Goal: Task Accomplishment & Management: Use online tool/utility

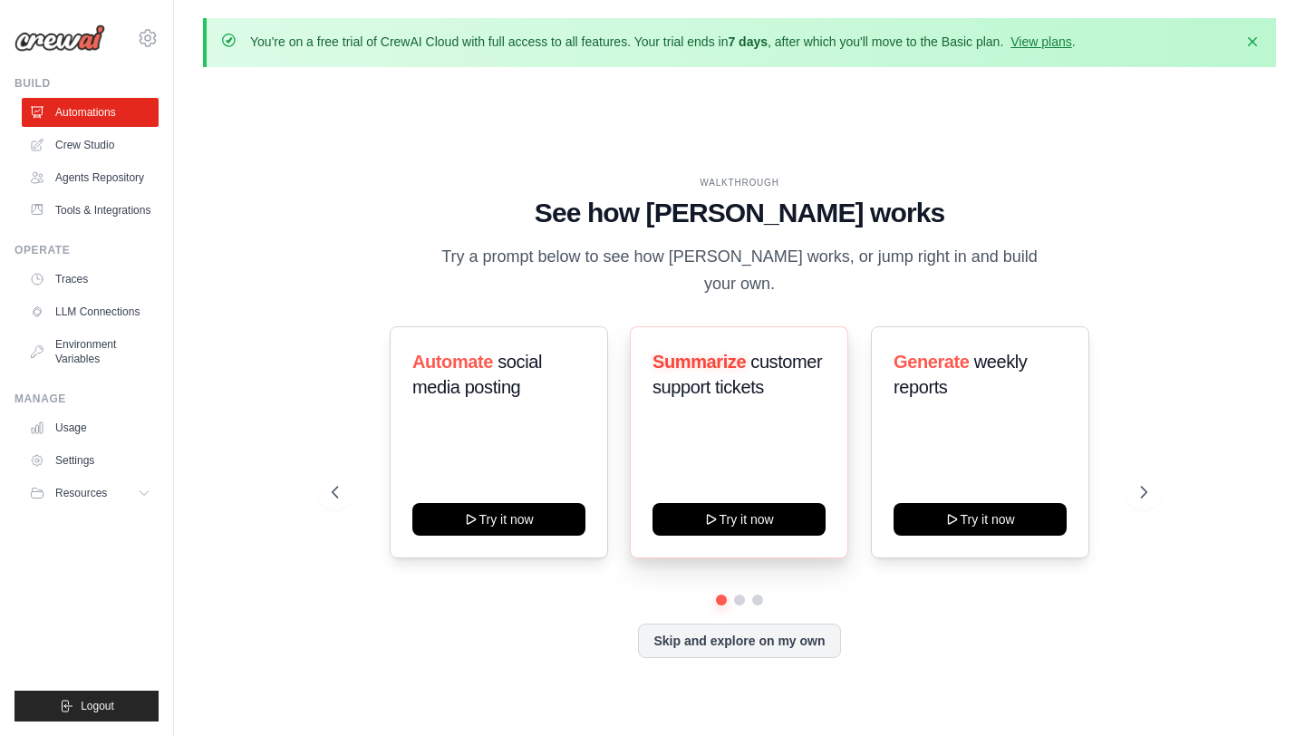
scroll to position [63, 0]
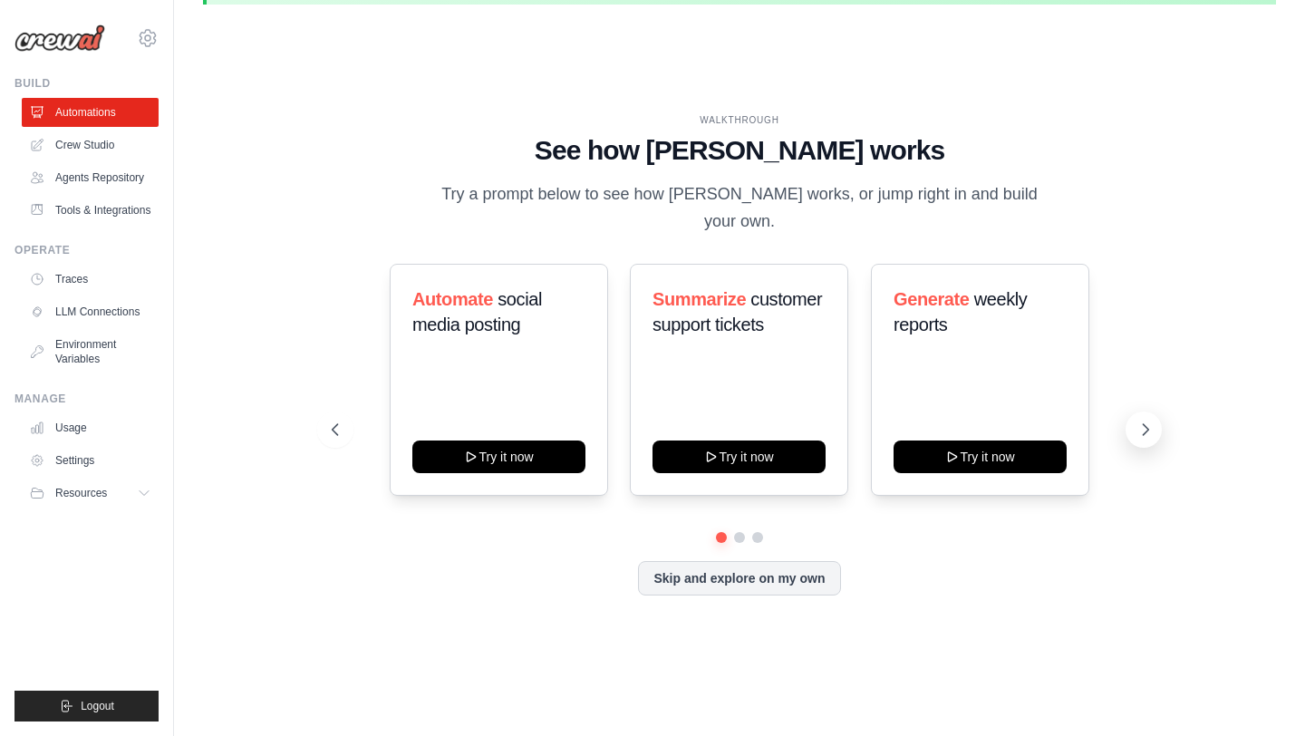
click at [1149, 421] on icon at bounding box center [1146, 430] width 18 height 18
click at [1143, 421] on icon at bounding box center [1146, 430] width 18 height 18
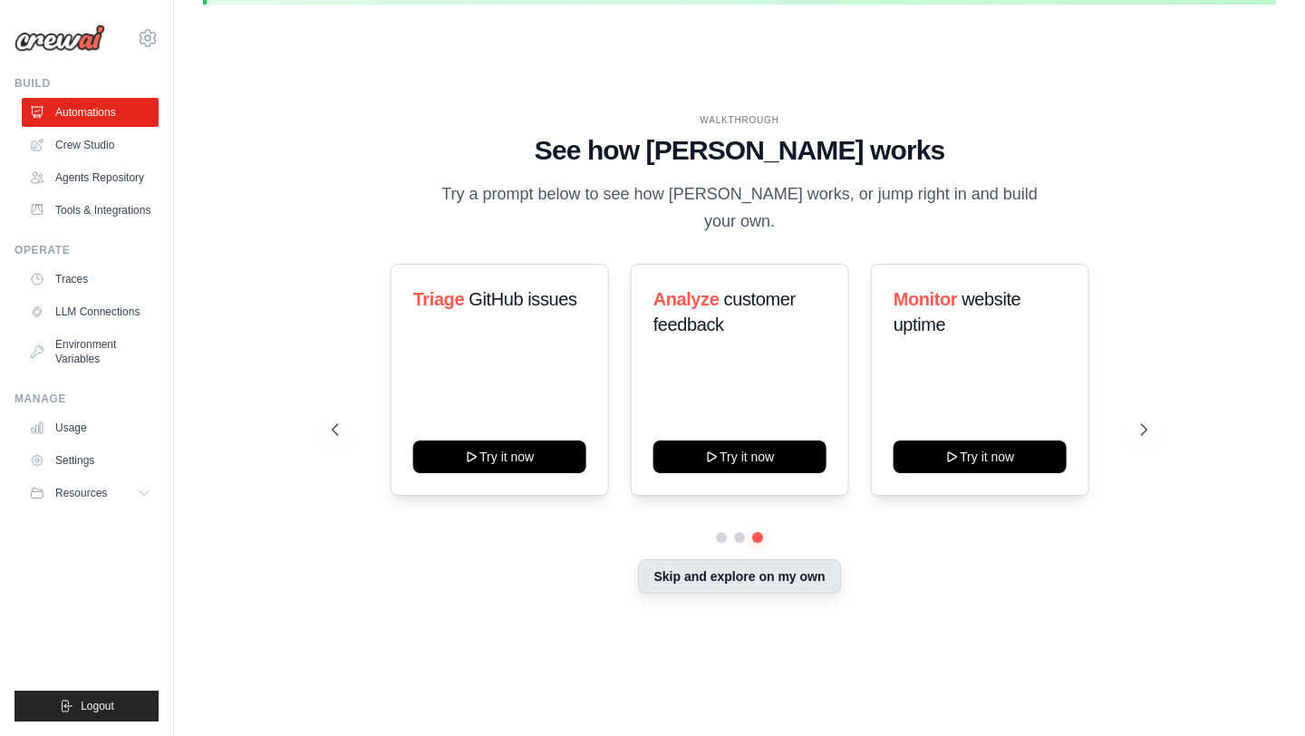
click at [781, 567] on button "Skip and explore on my own" at bounding box center [739, 576] width 202 height 34
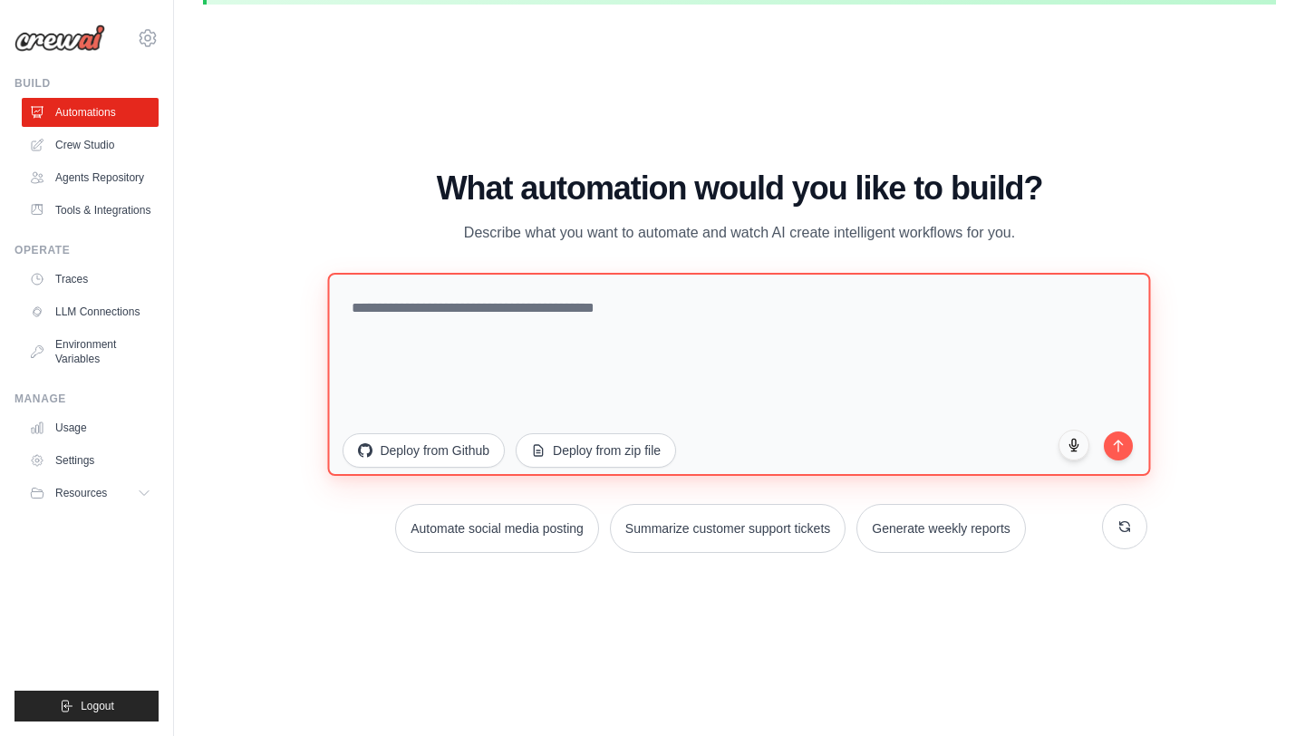
click at [576, 310] on textarea at bounding box center [739, 374] width 823 height 203
type textarea "**********"
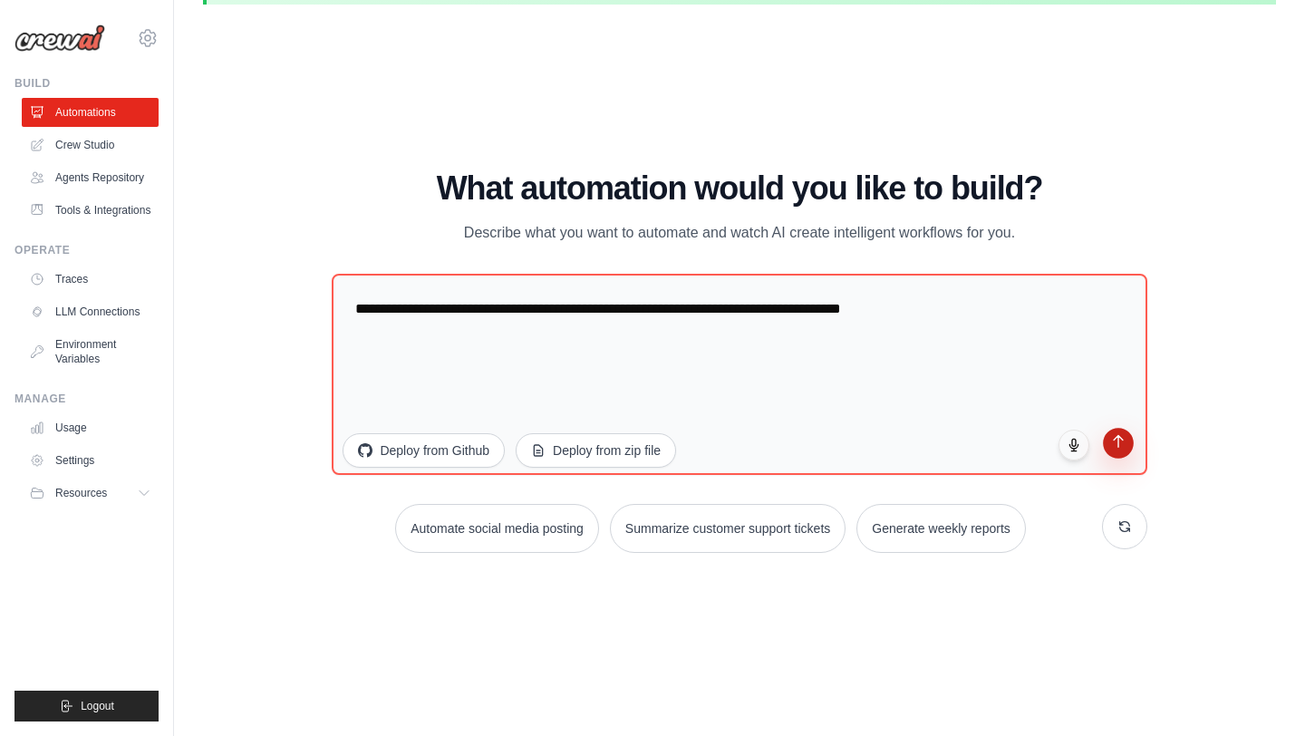
click at [1118, 441] on icon "submit" at bounding box center [1118, 442] width 9 height 12
click at [102, 151] on link "Crew Studio" at bounding box center [92, 145] width 137 height 29
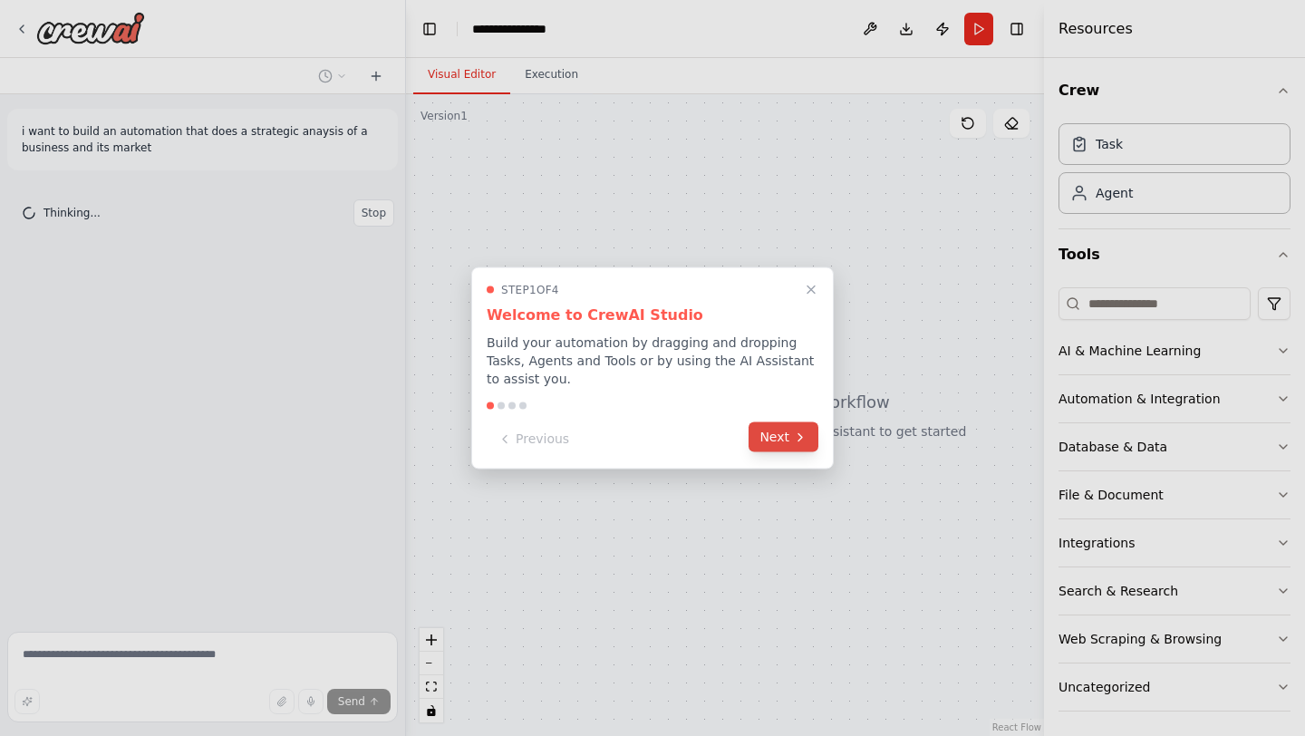
click at [799, 439] on icon at bounding box center [801, 436] width 4 height 7
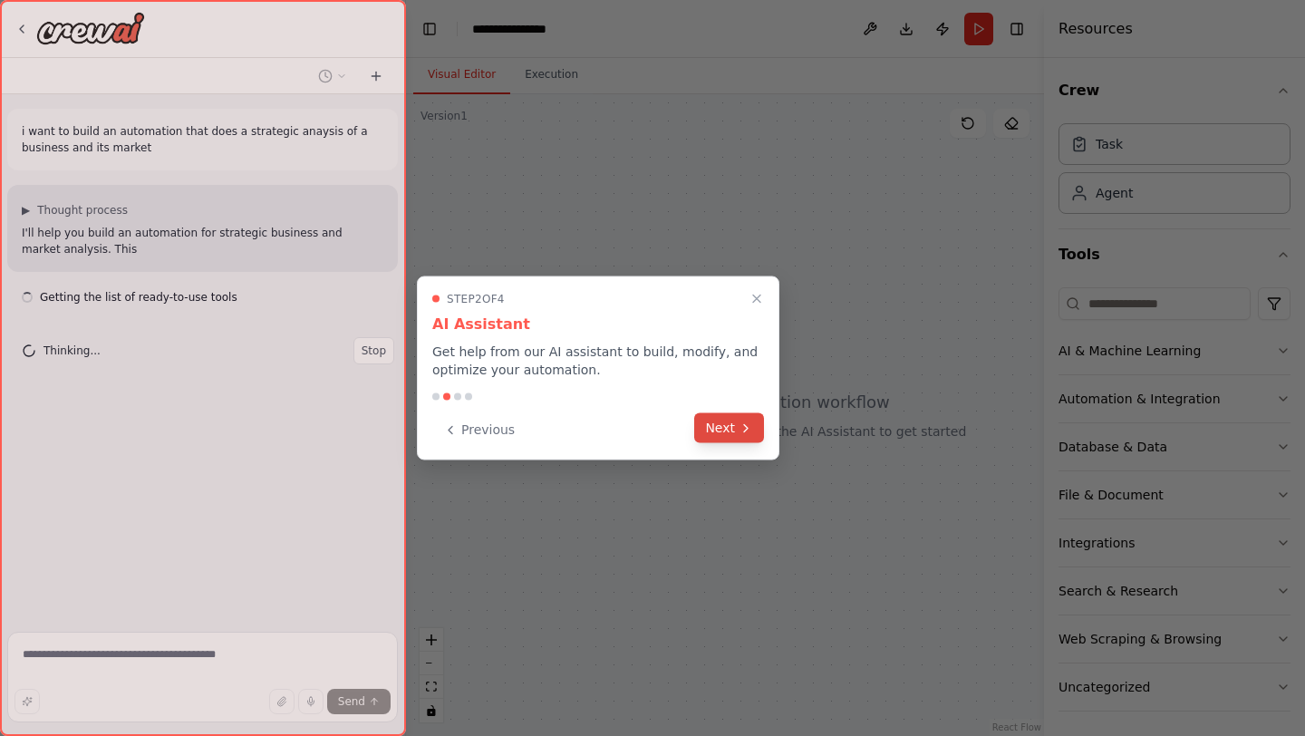
click at [745, 438] on button "Next" at bounding box center [729, 428] width 70 height 30
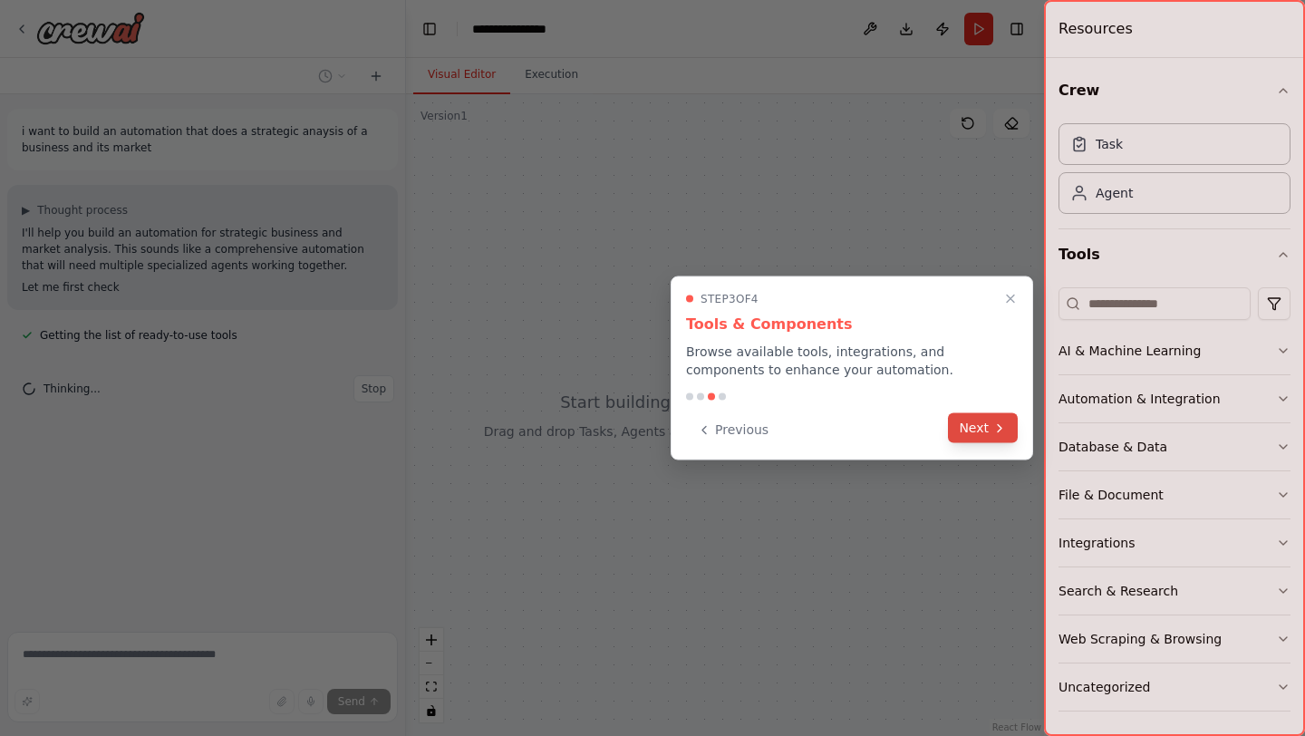
click at [996, 426] on icon at bounding box center [1000, 428] width 15 height 15
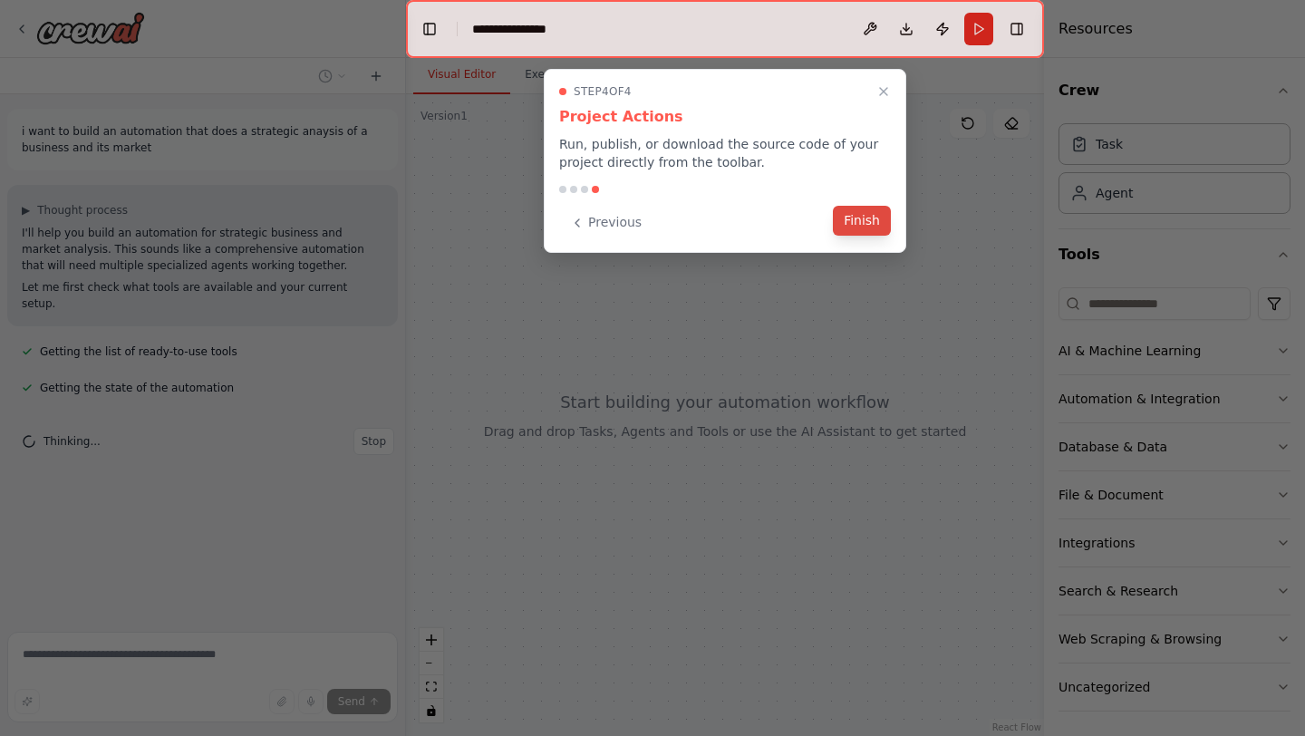
click at [862, 230] on button "Finish" at bounding box center [862, 221] width 58 height 30
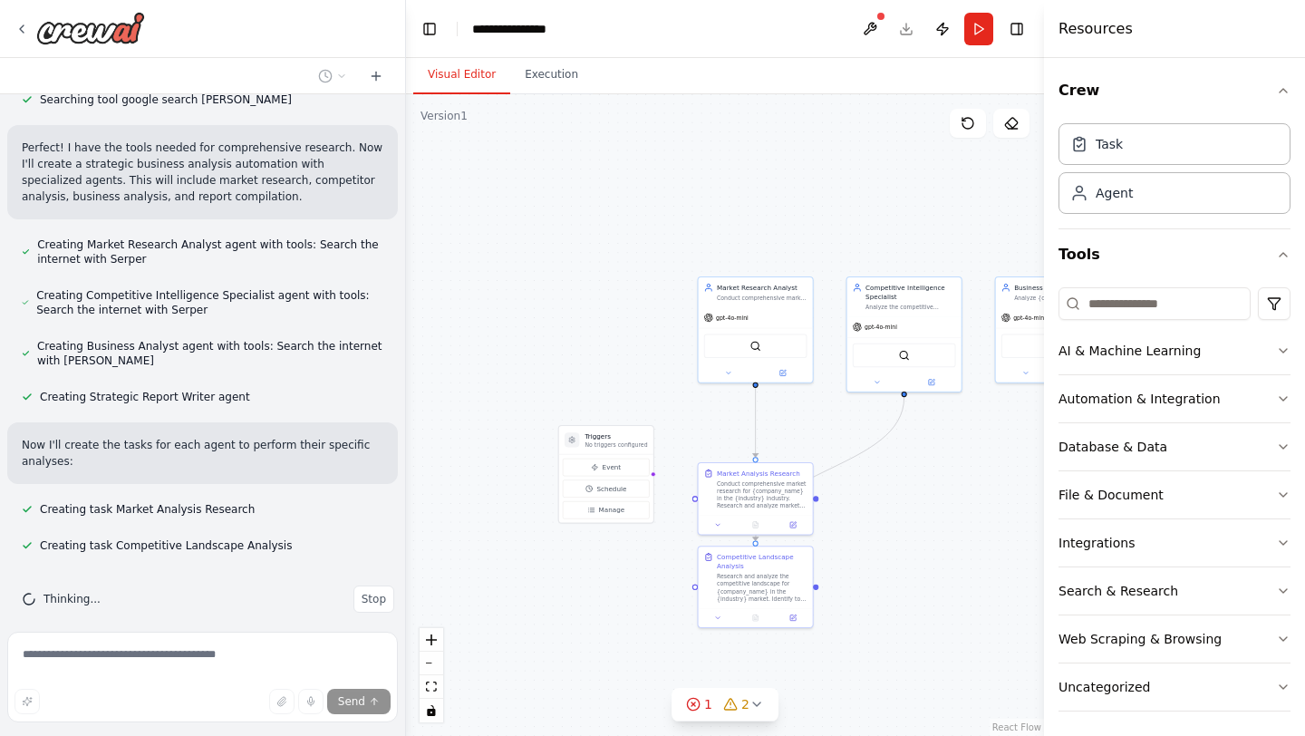
scroll to position [473, 0]
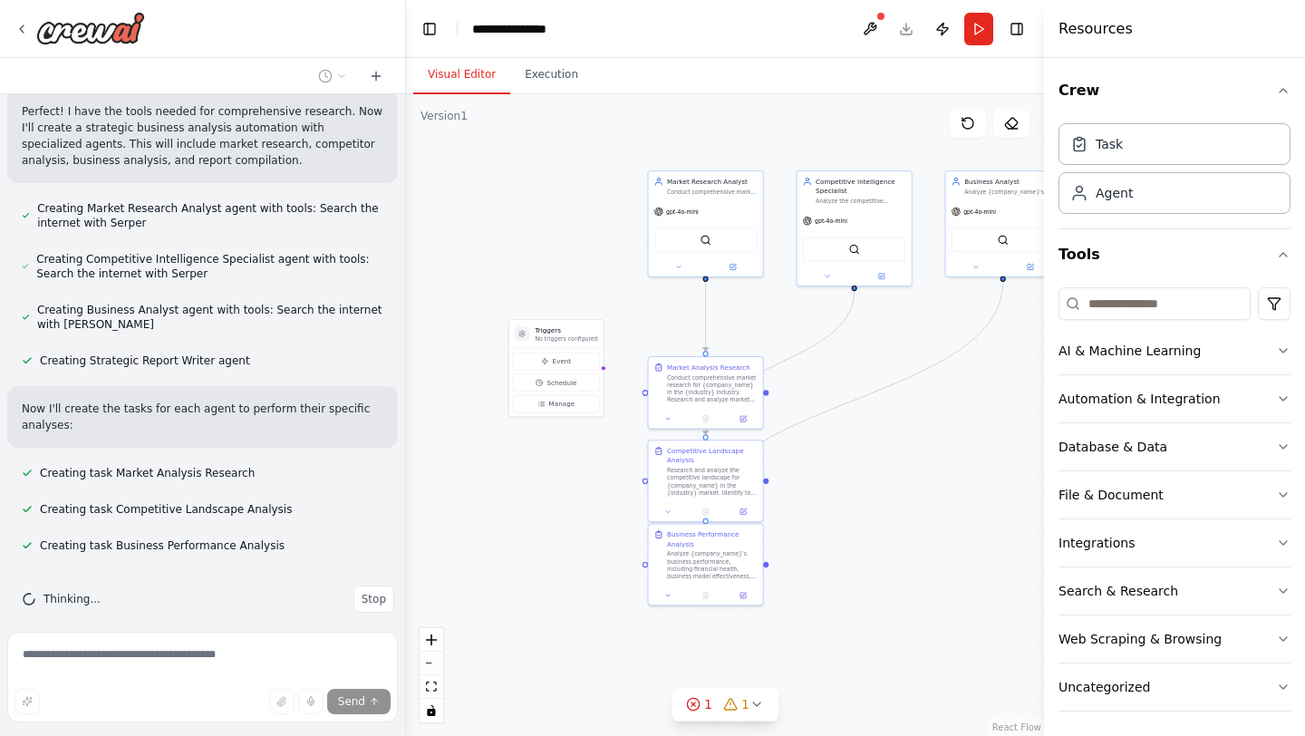
drag, startPoint x: 928, startPoint y: 599, endPoint x: 878, endPoint y: 491, distance: 118.8
click at [878, 493] on div ".deletable-edge-delete-btn { width: 20px; height: 20px; border: 0px solid #ffff…" at bounding box center [725, 415] width 638 height 642
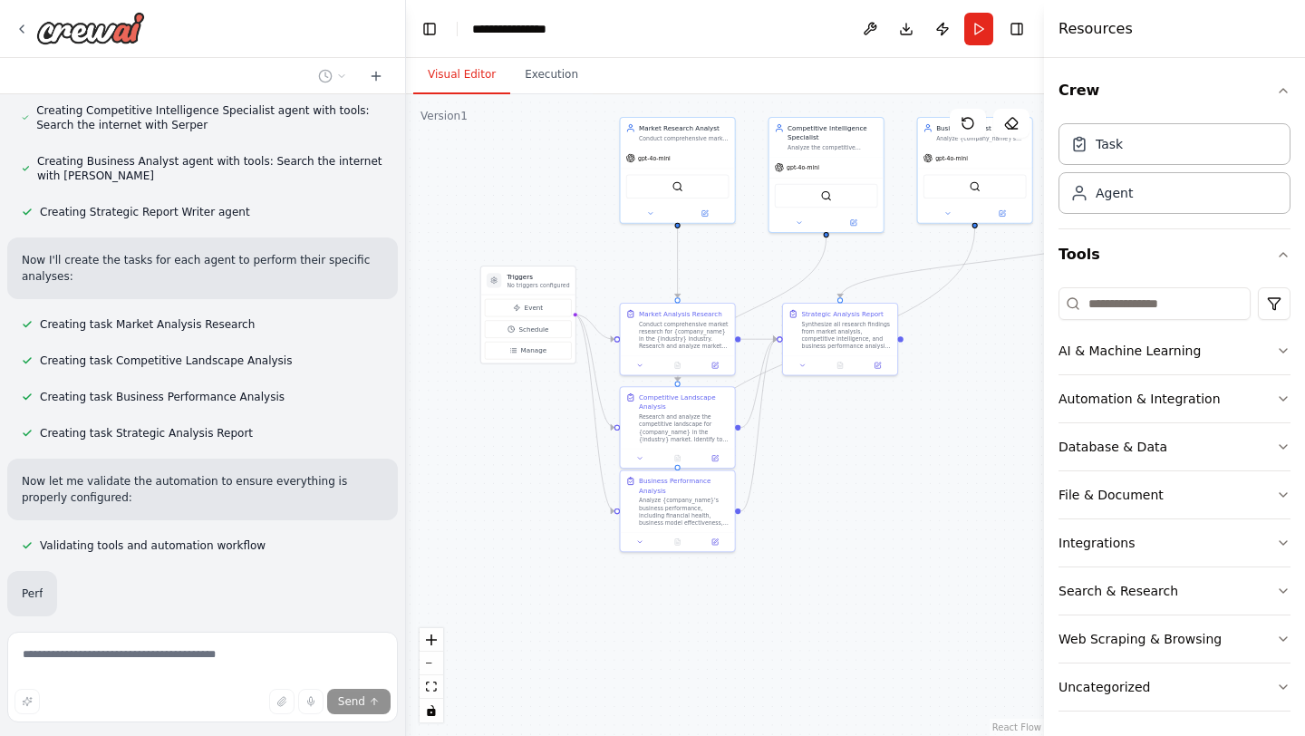
scroll to position [718, 0]
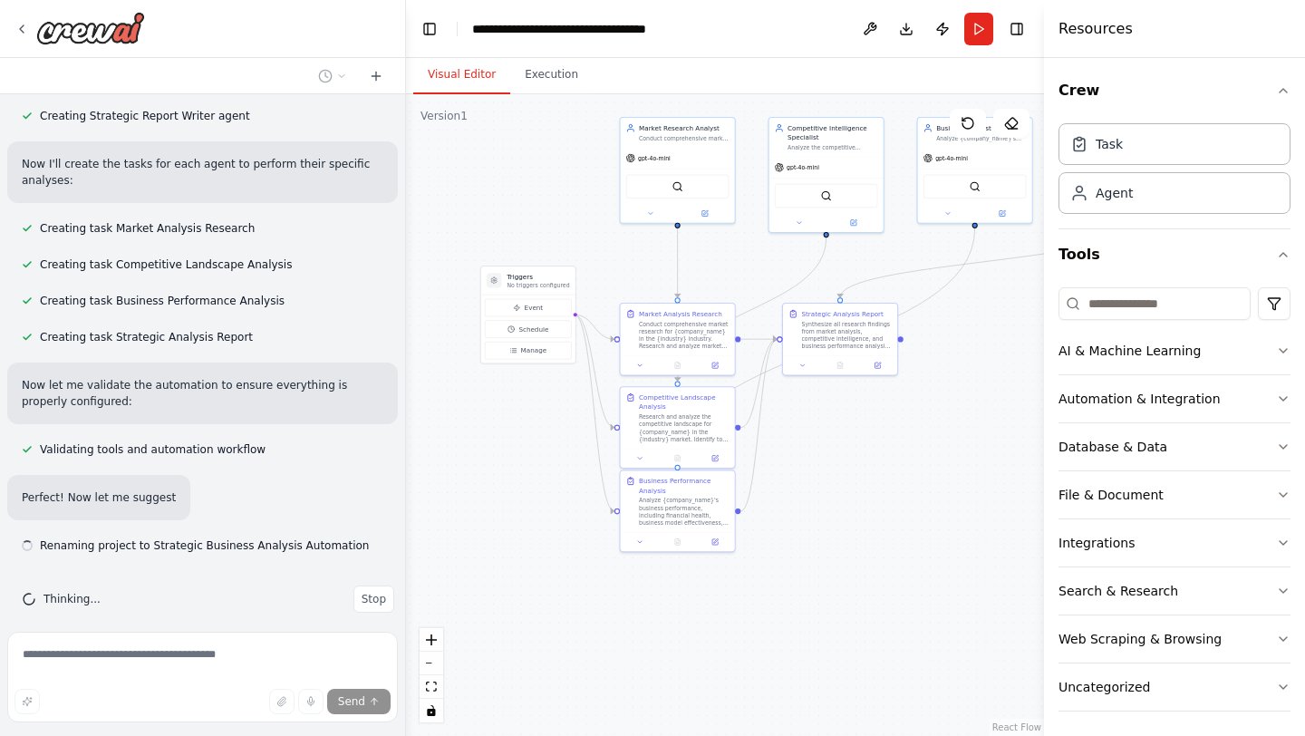
drag, startPoint x: 878, startPoint y: 491, endPoint x: 850, endPoint y: 437, distance: 61.2
click at [850, 438] on div ".deletable-edge-delete-btn { width: 20px; height: 20px; border: 0px solid #ffff…" at bounding box center [725, 415] width 638 height 642
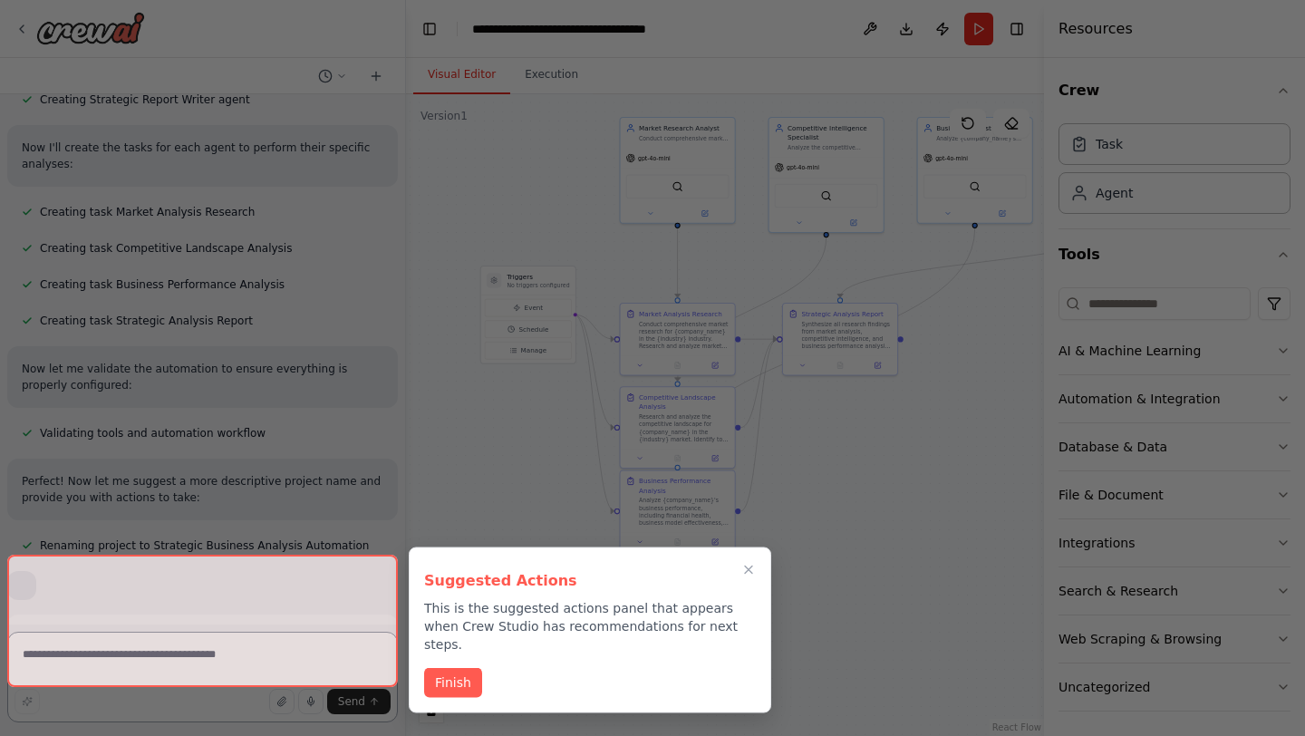
scroll to position [854, 0]
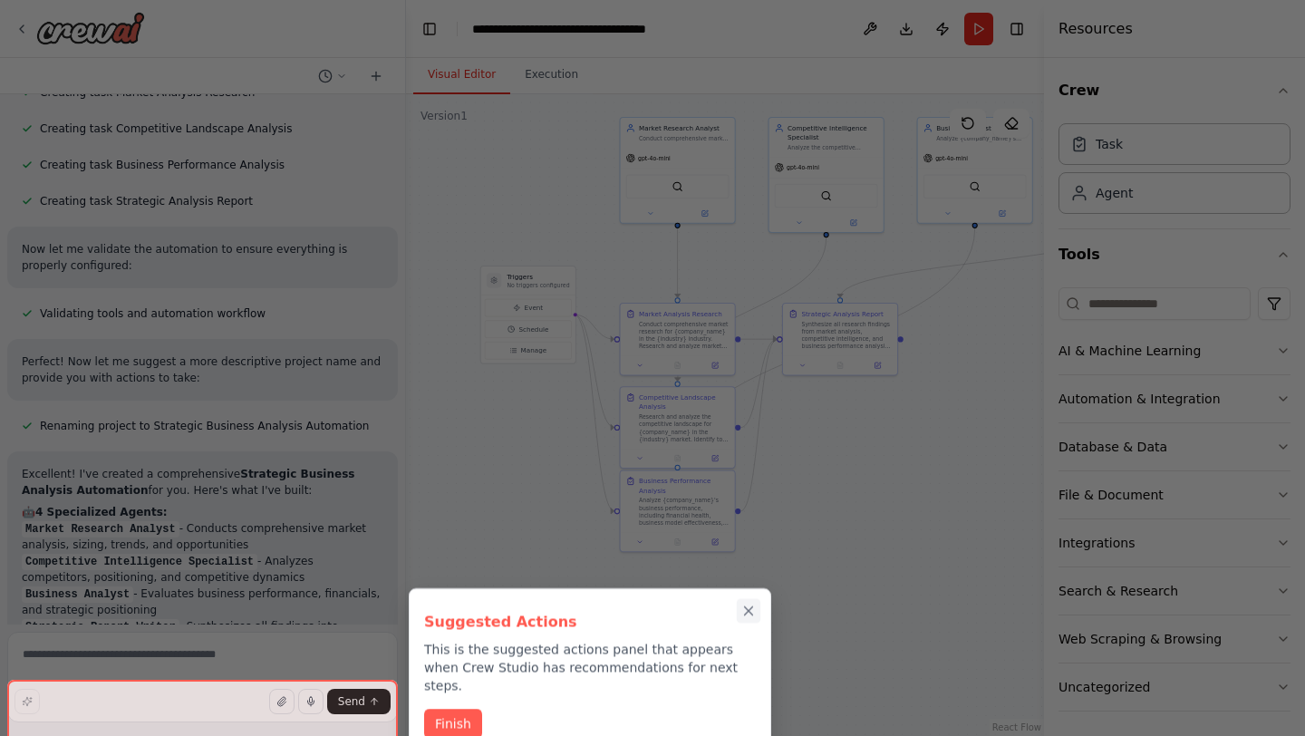
click at [753, 615] on icon "Close walkthrough" at bounding box center [749, 611] width 16 height 16
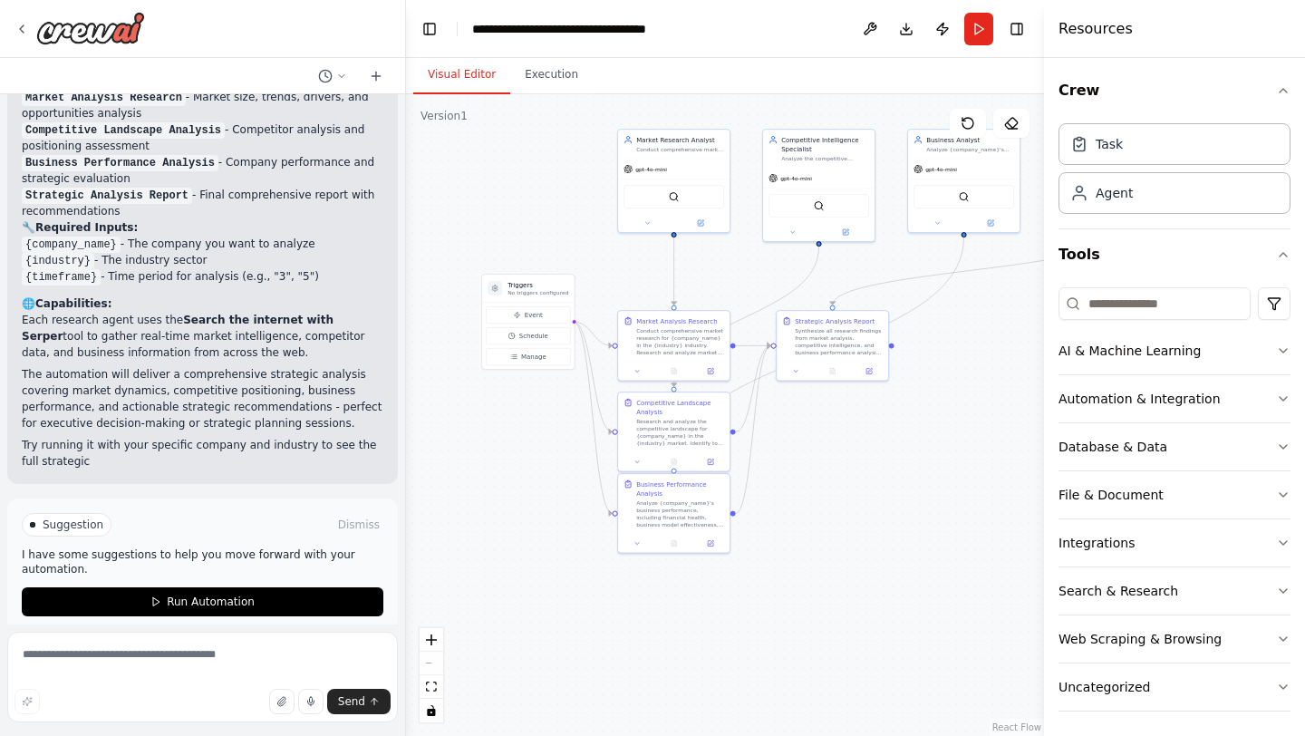
scroll to position [1436, 0]
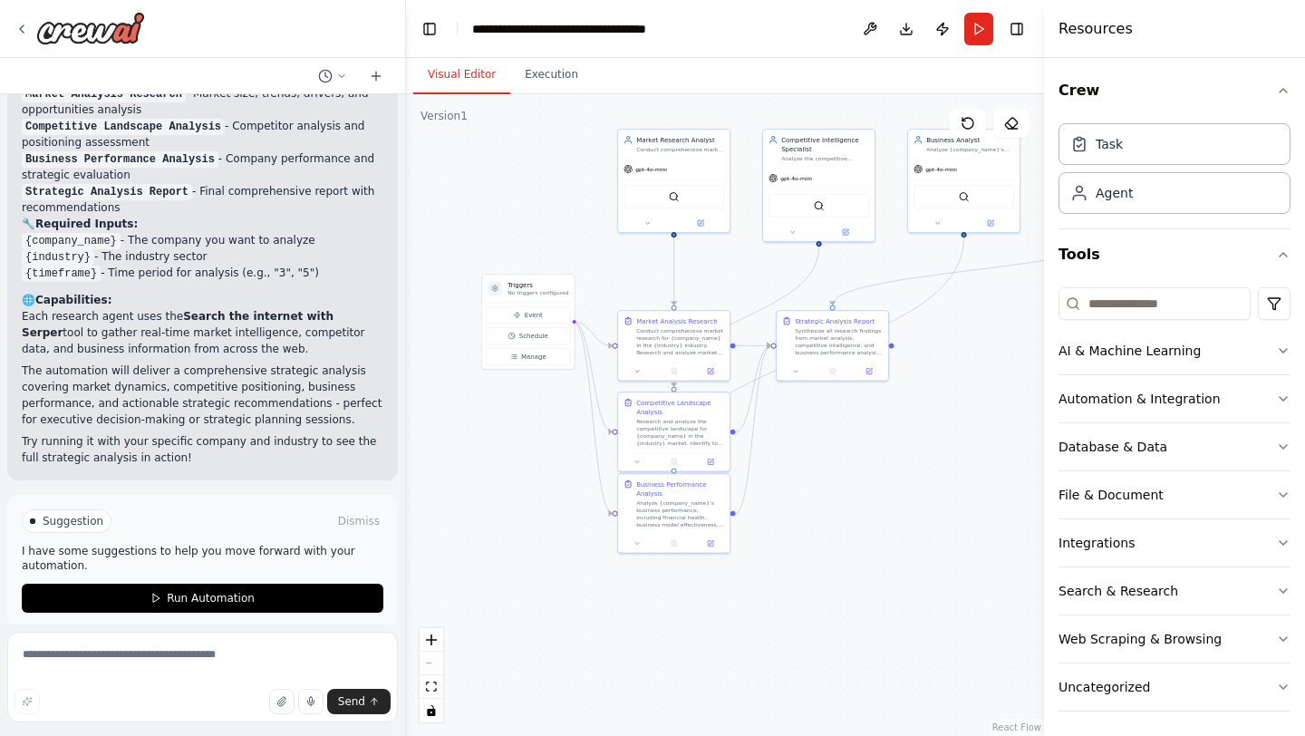
click at [170, 544] on p "I have some suggestions to help you move forward with your automation." at bounding box center [203, 558] width 362 height 29
click at [164, 544] on p "I have some suggestions to help you move forward with your automation." at bounding box center [203, 558] width 362 height 29
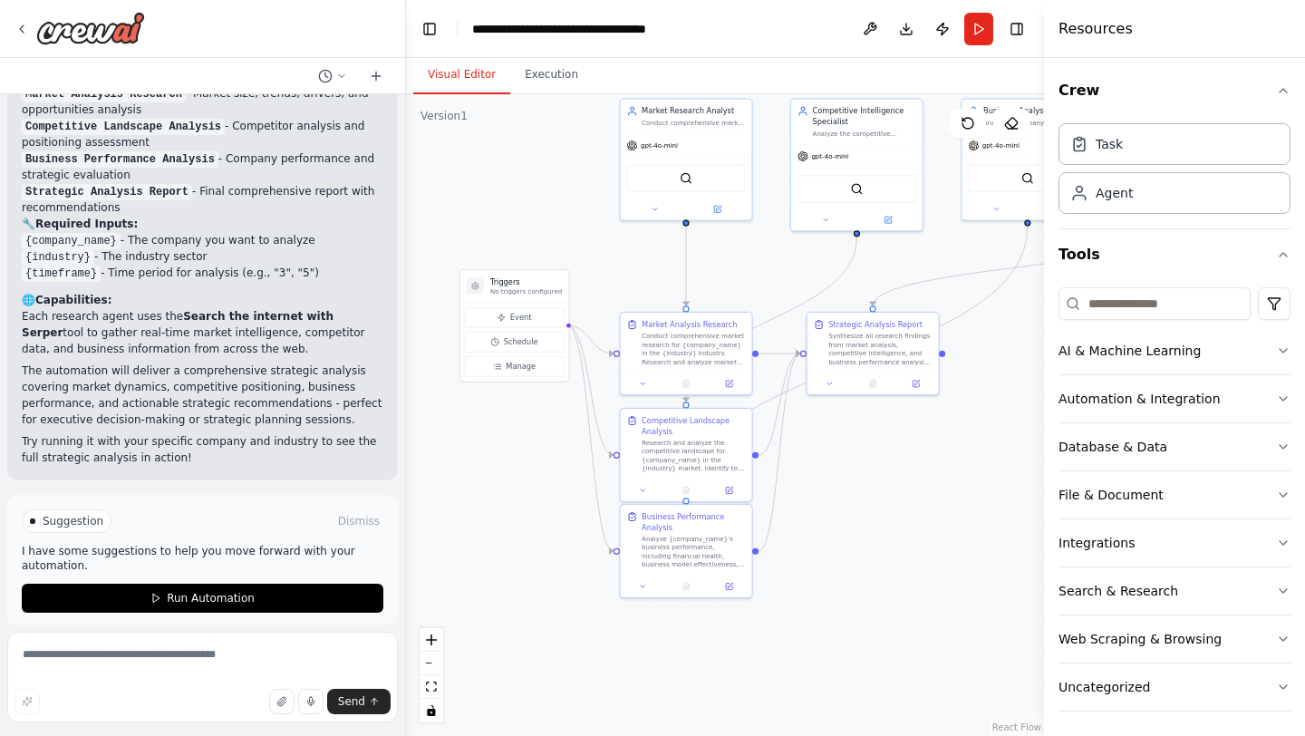
drag, startPoint x: 796, startPoint y: 412, endPoint x: 825, endPoint y: 451, distance: 49.3
click at [828, 451] on div ".deletable-edge-delete-btn { width: 20px; height: 20px; border: 0px solid #ffff…" at bounding box center [725, 415] width 638 height 642
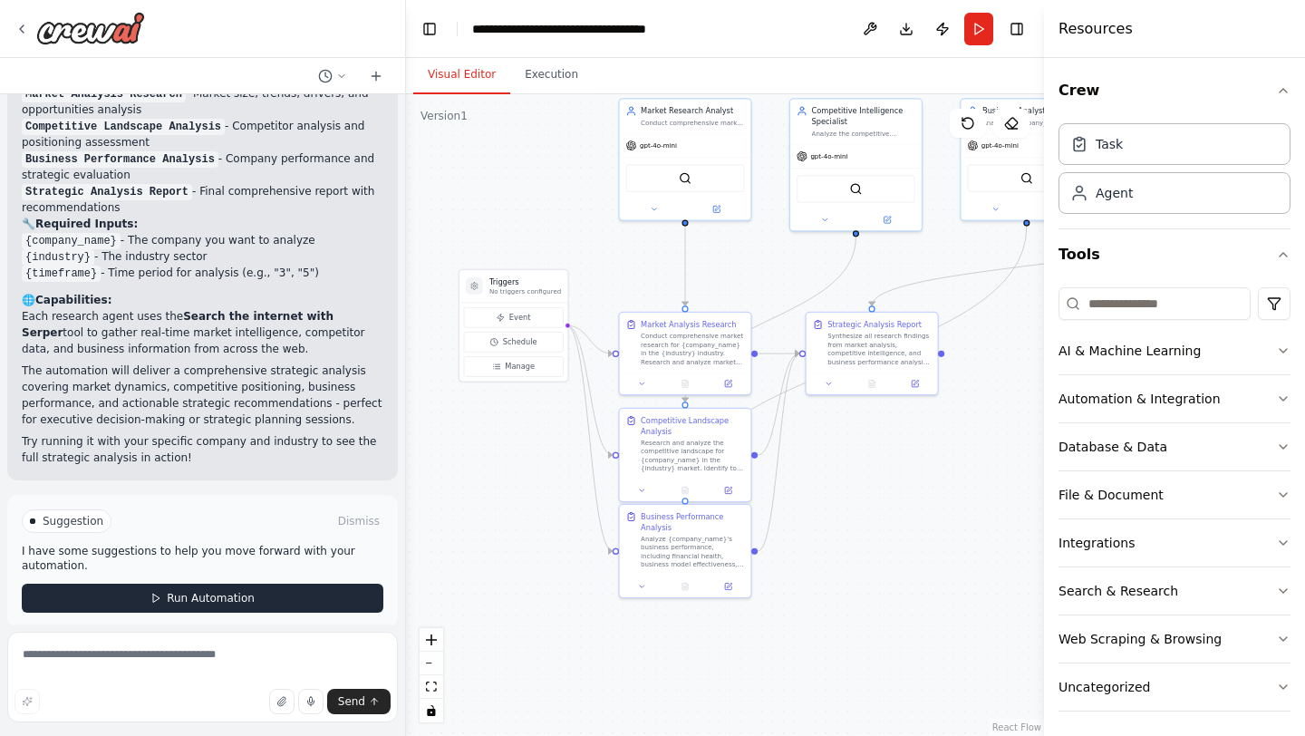
click at [245, 589] on button "Run Automation" at bounding box center [203, 598] width 362 height 29
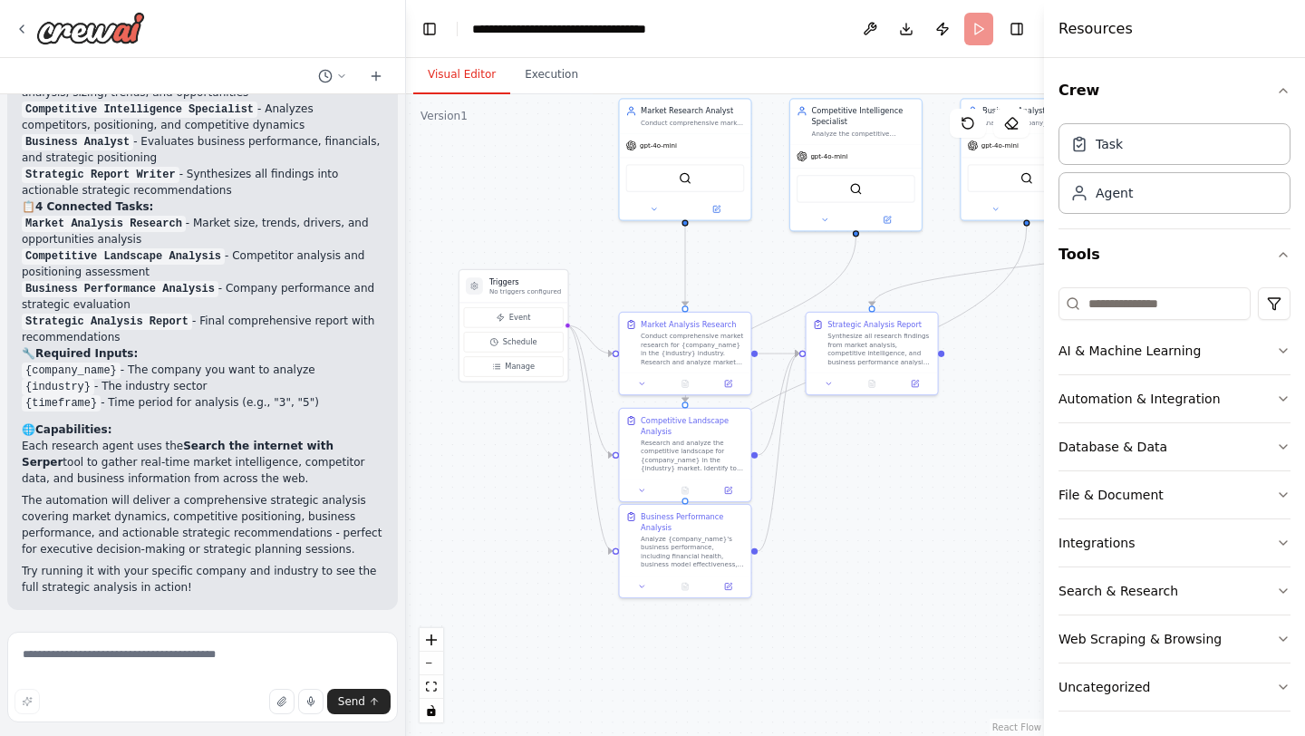
scroll to position [1289, 0]
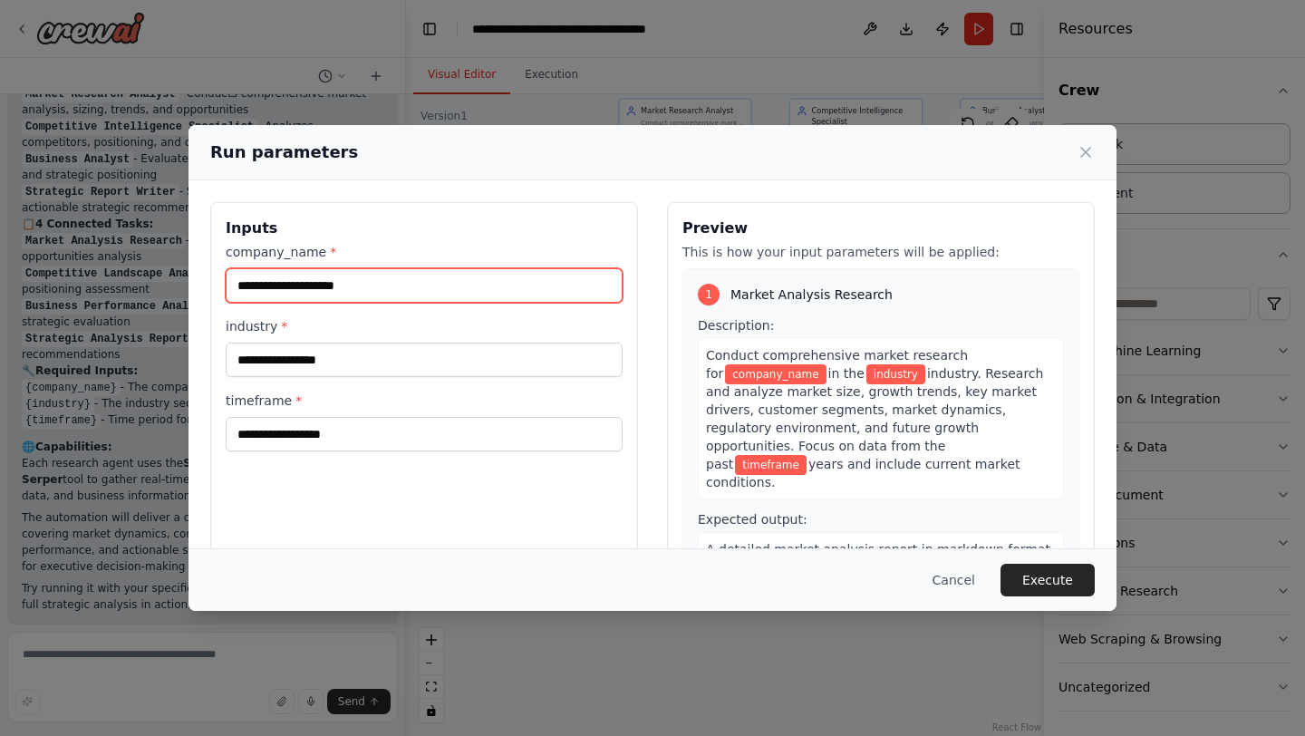
click at [416, 284] on input "company_name *" at bounding box center [424, 285] width 397 height 34
type input "**********"
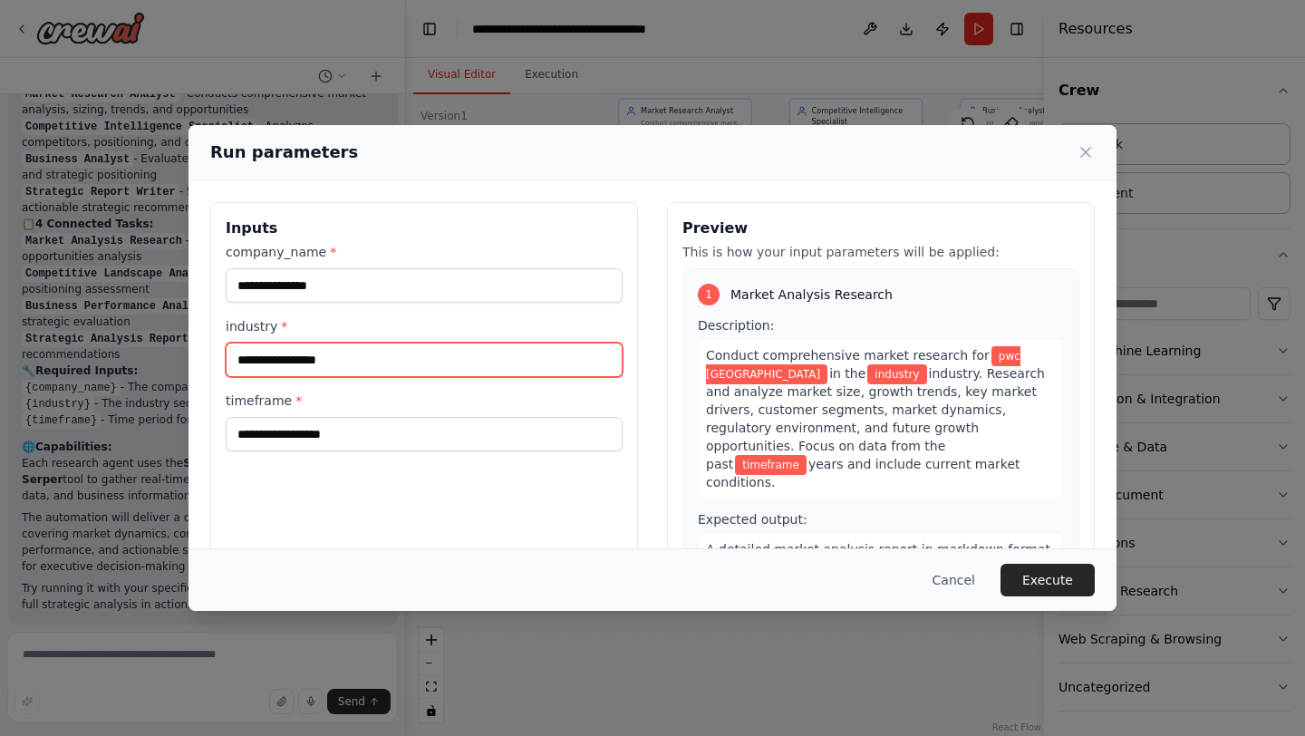
click at [392, 365] on input "industry *" at bounding box center [424, 360] width 397 height 34
type input "**********"
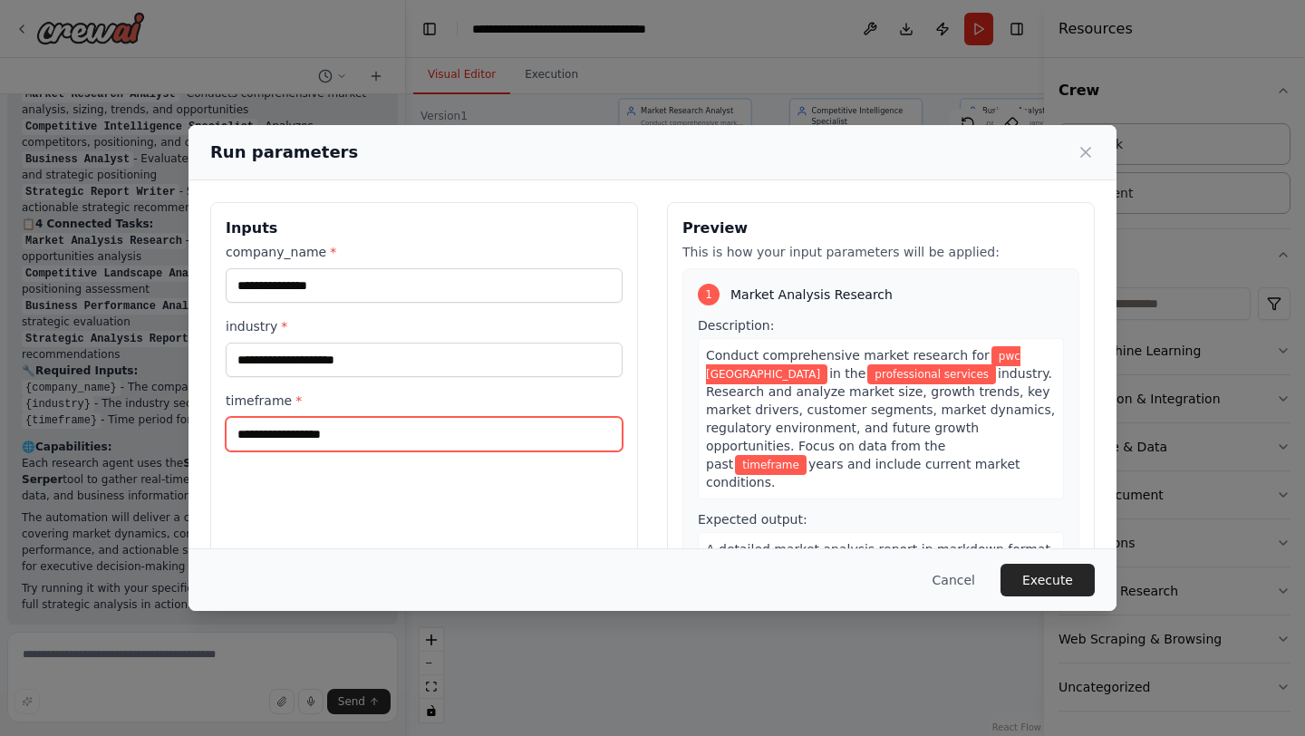
click at [367, 437] on input "timeframe *" at bounding box center [424, 434] width 397 height 34
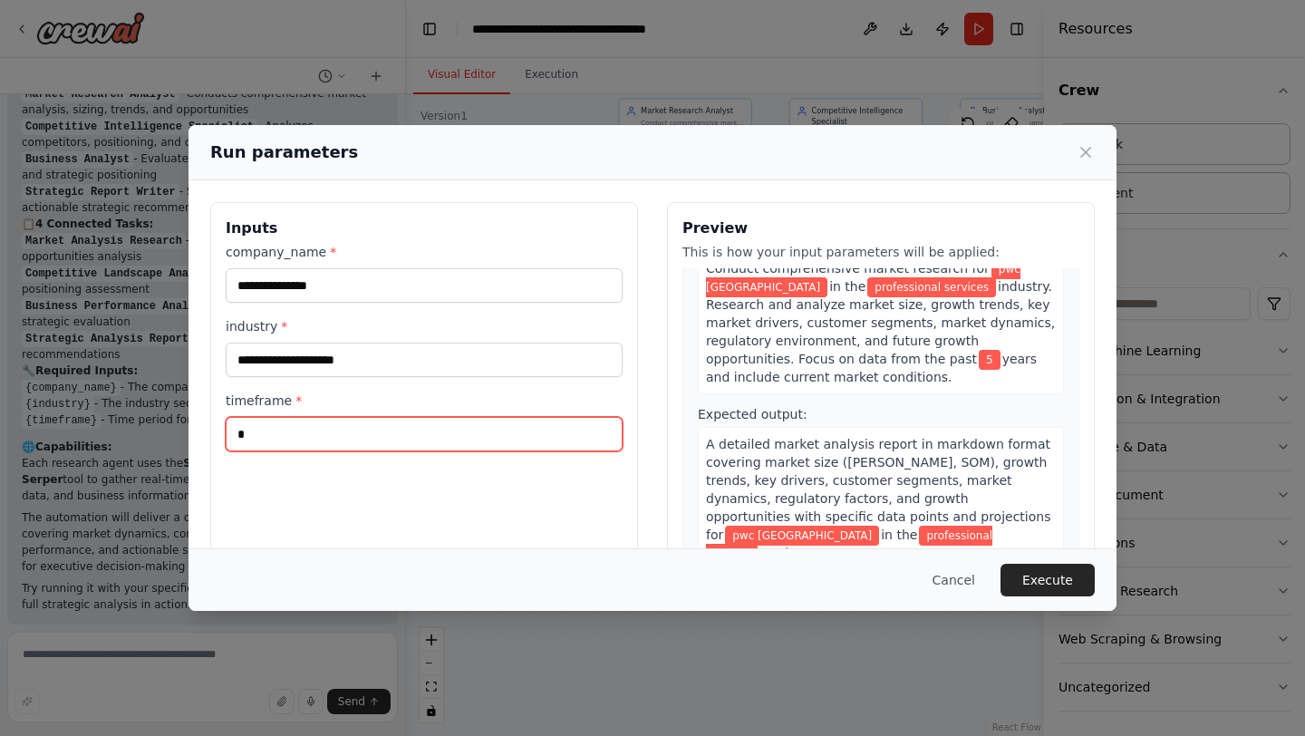
scroll to position [89, 0]
type input "*"
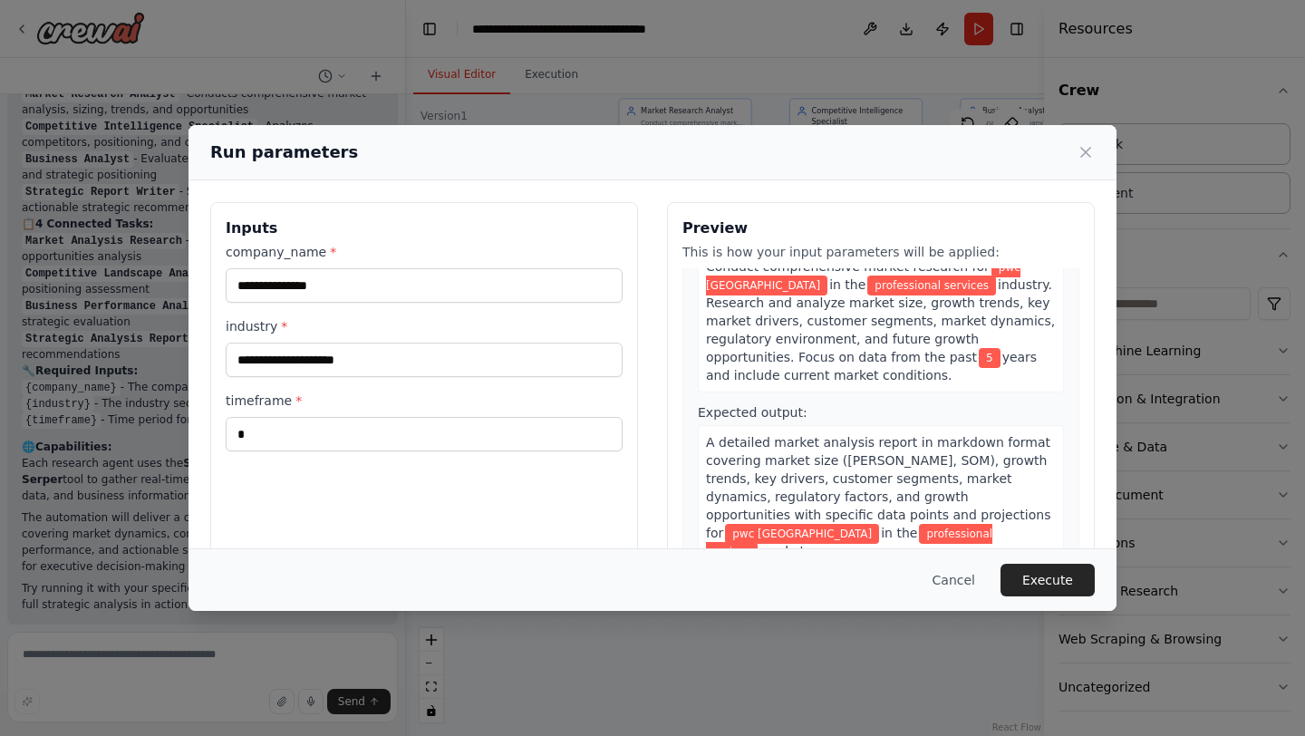
click at [795, 374] on div "Conduct comprehensive market research for pwc new zealand in the professional s…" at bounding box center [881, 320] width 366 height 143
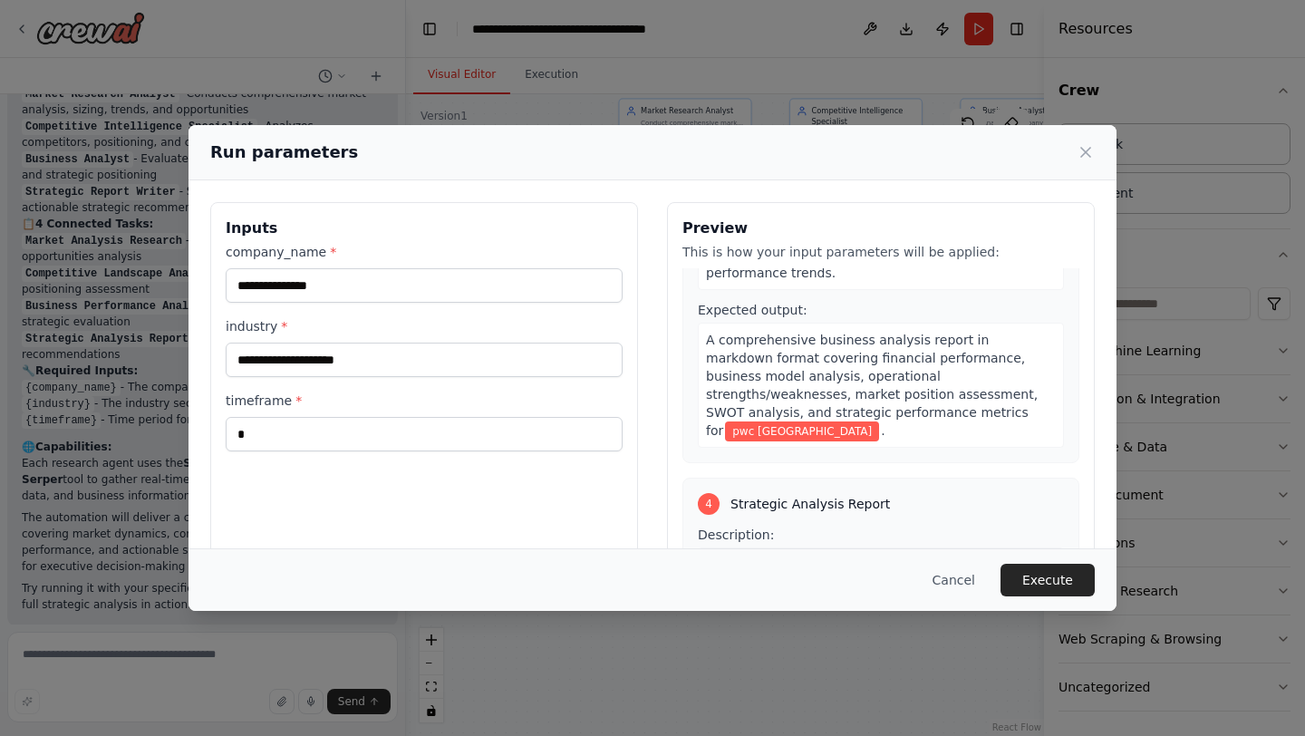
scroll to position [1186, 0]
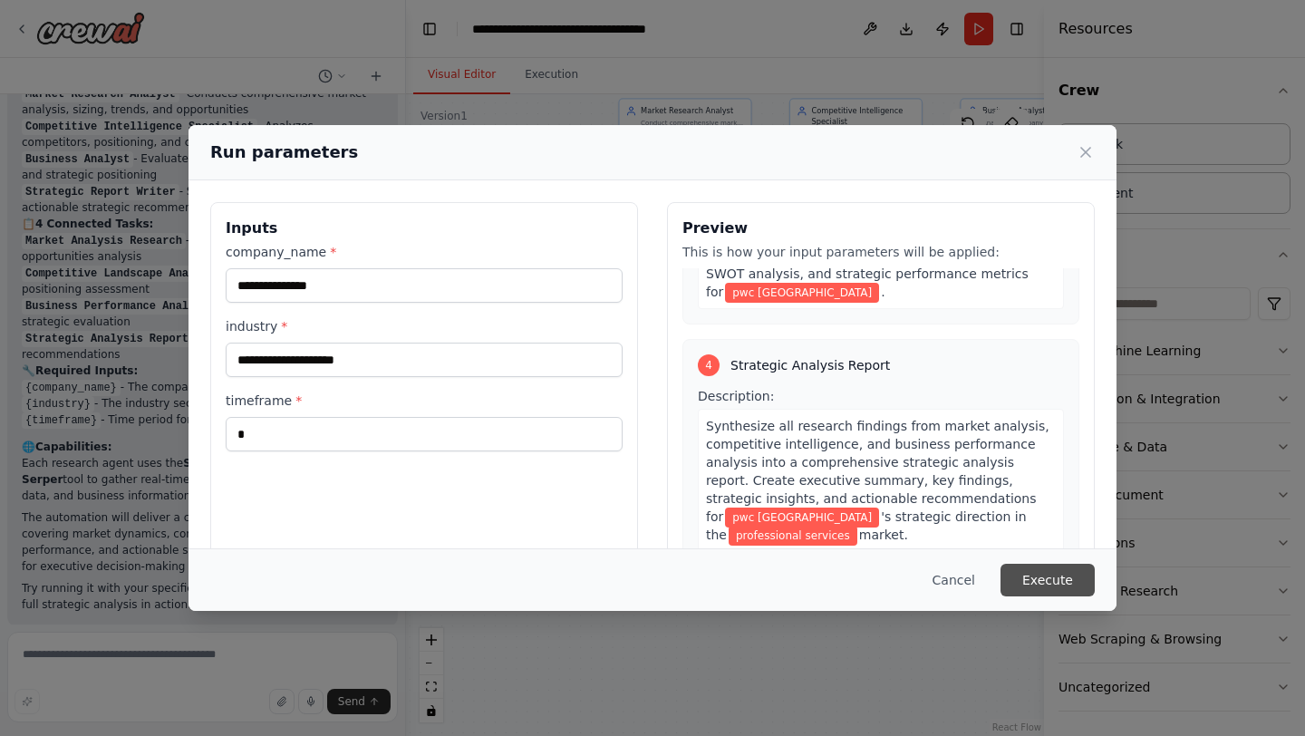
click at [1028, 575] on button "Execute" at bounding box center [1048, 580] width 94 height 33
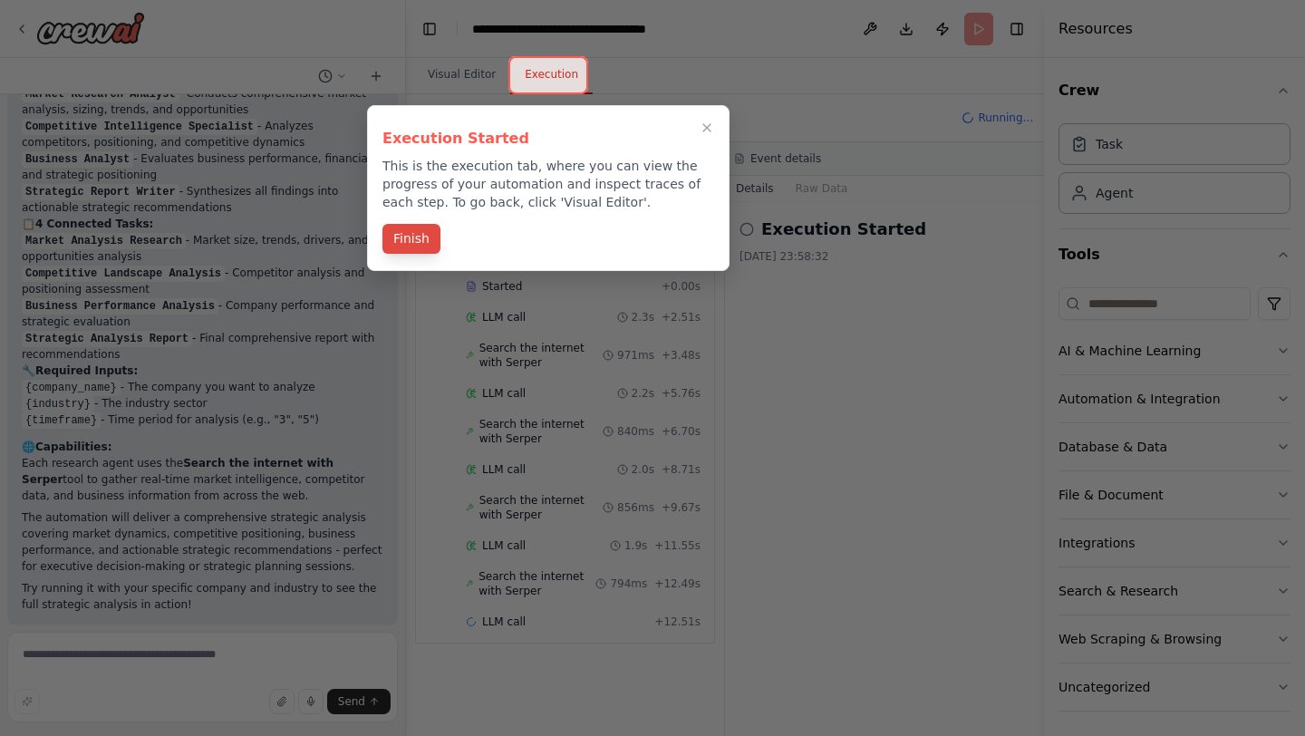
click at [412, 243] on button "Finish" at bounding box center [411, 239] width 58 height 30
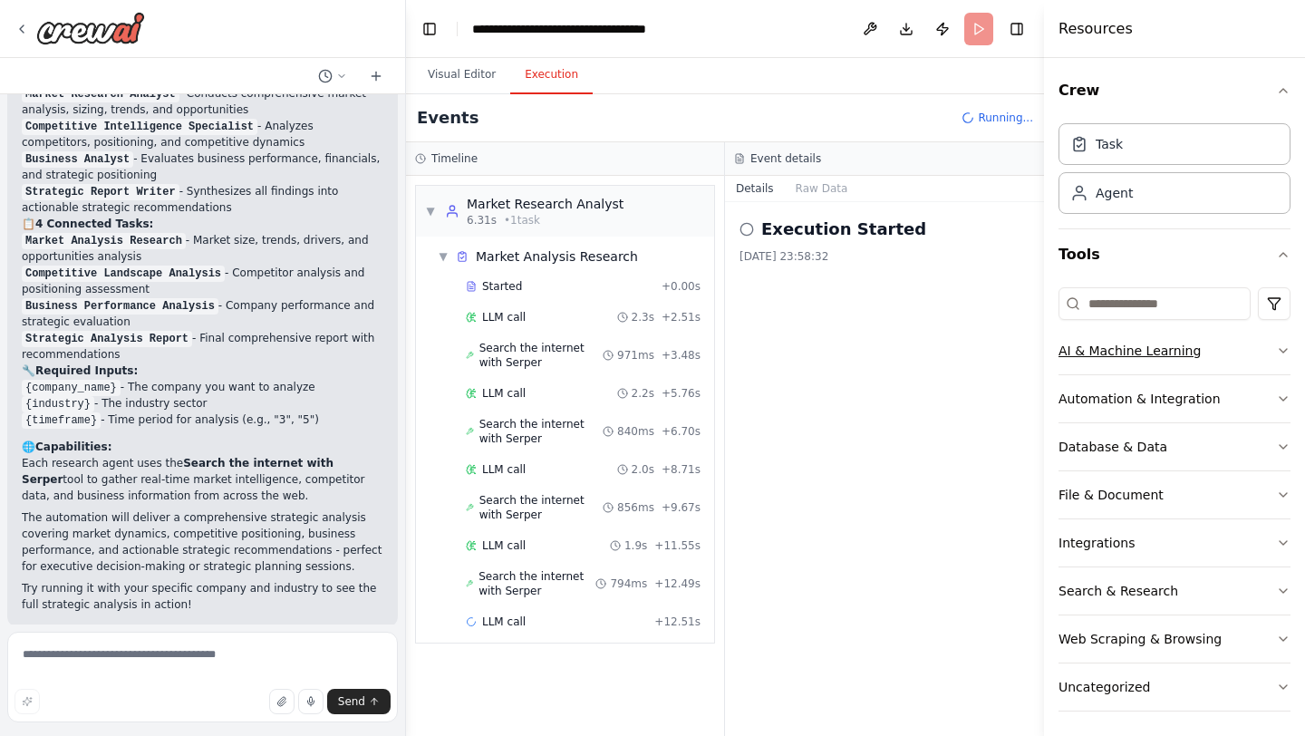
click at [1280, 351] on icon "button" at bounding box center [1283, 351] width 15 height 15
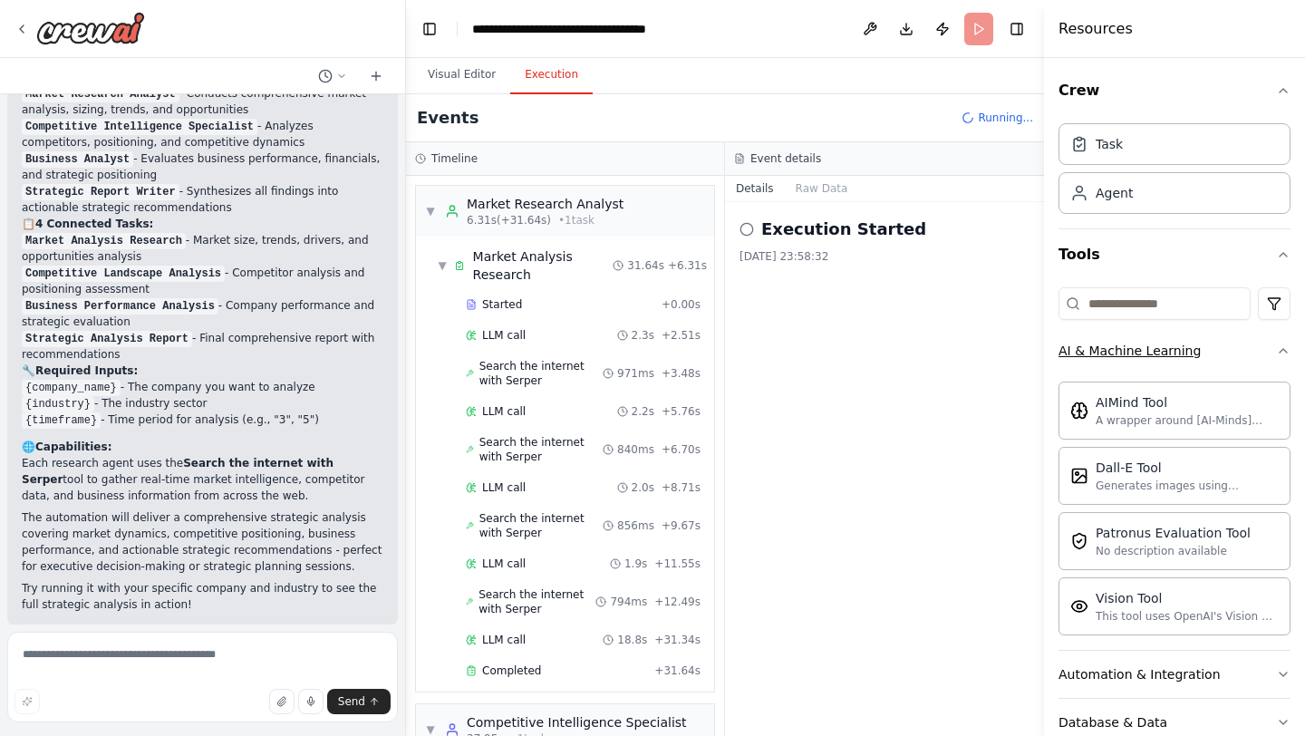
scroll to position [141, 0]
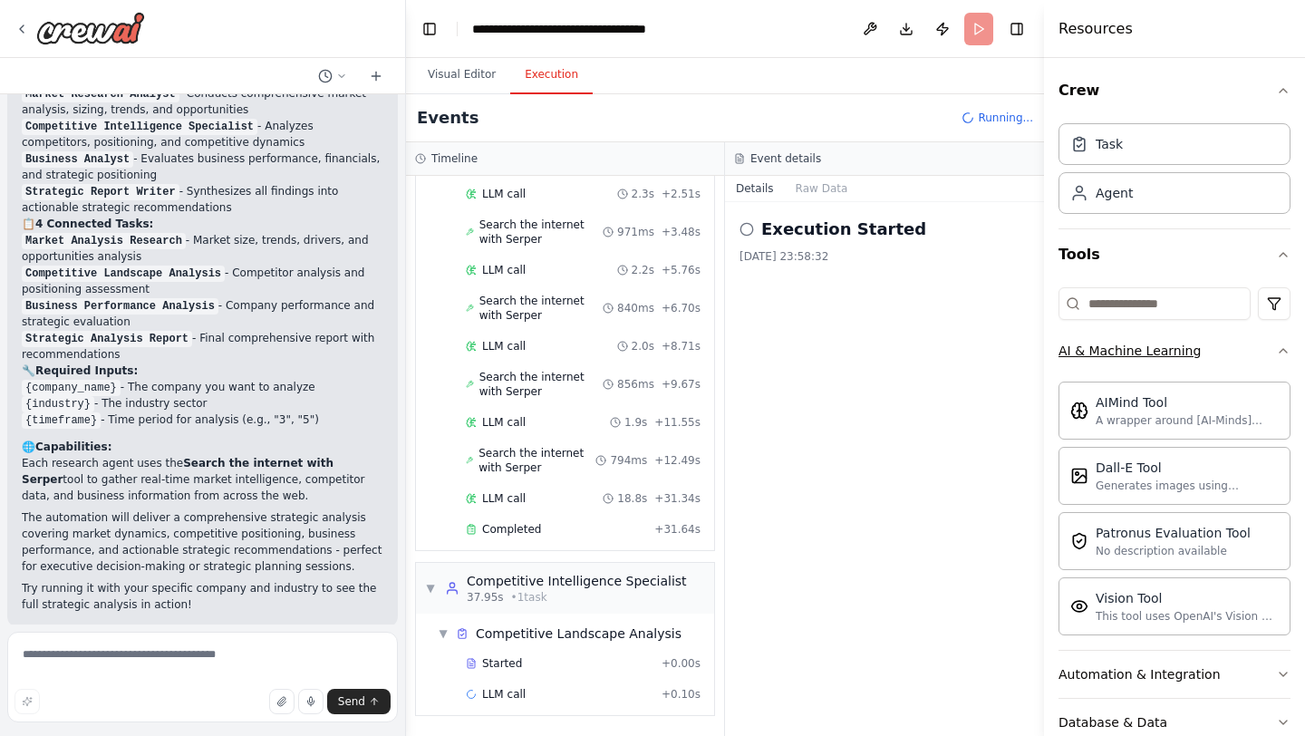
click at [1280, 351] on icon "button" at bounding box center [1283, 351] width 7 height 4
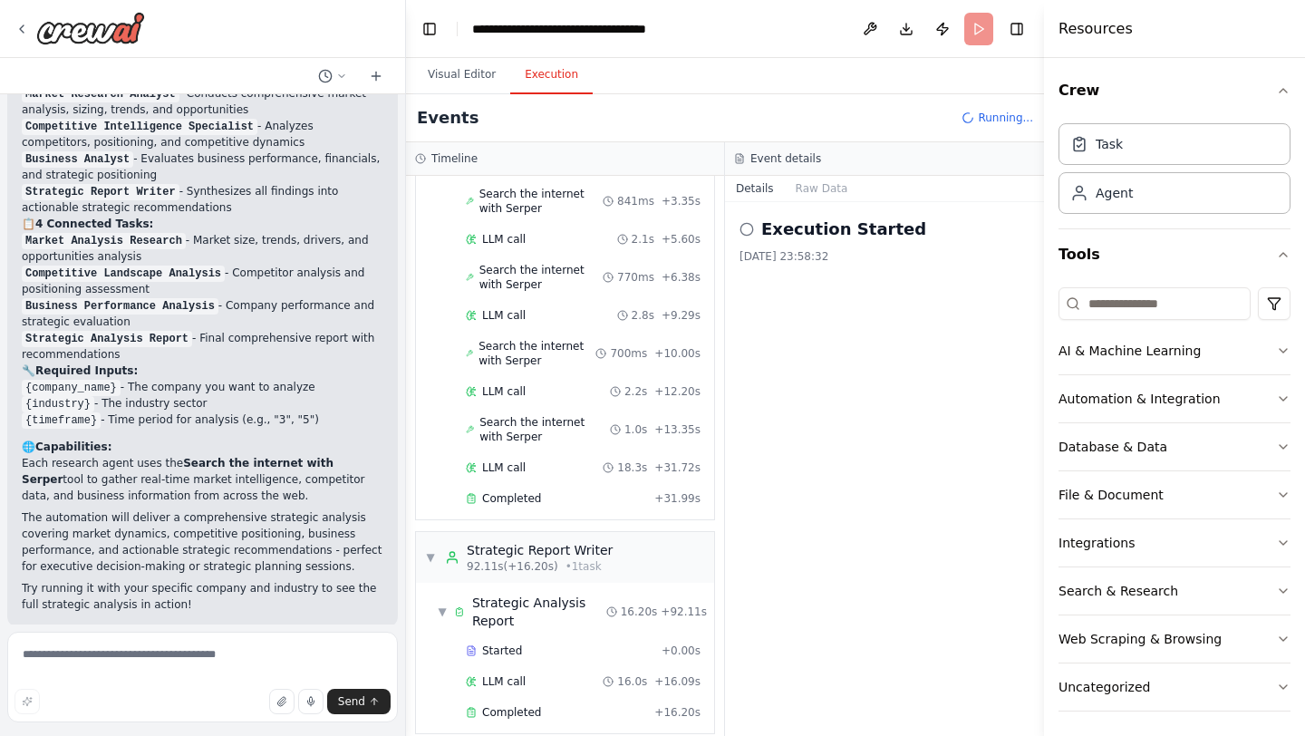
scroll to position [1436, 0]
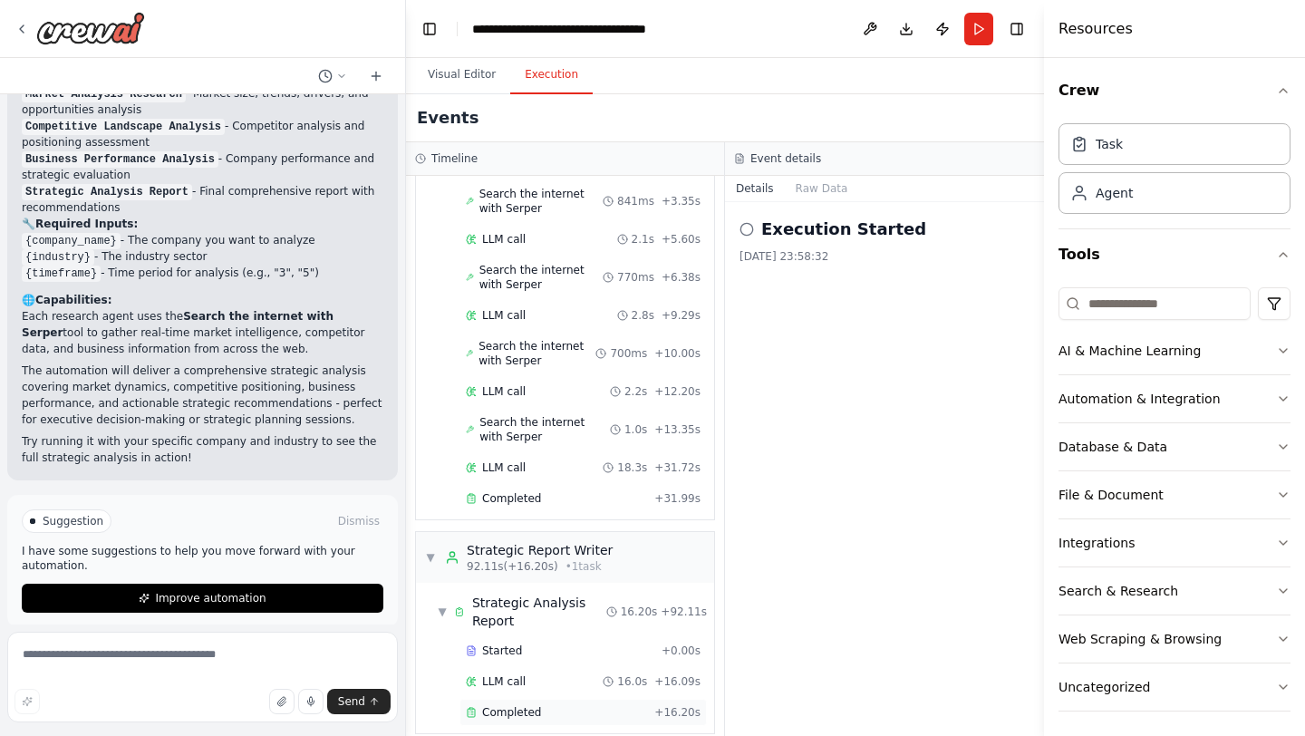
click at [503, 705] on span "Completed" at bounding box center [511, 712] width 59 height 15
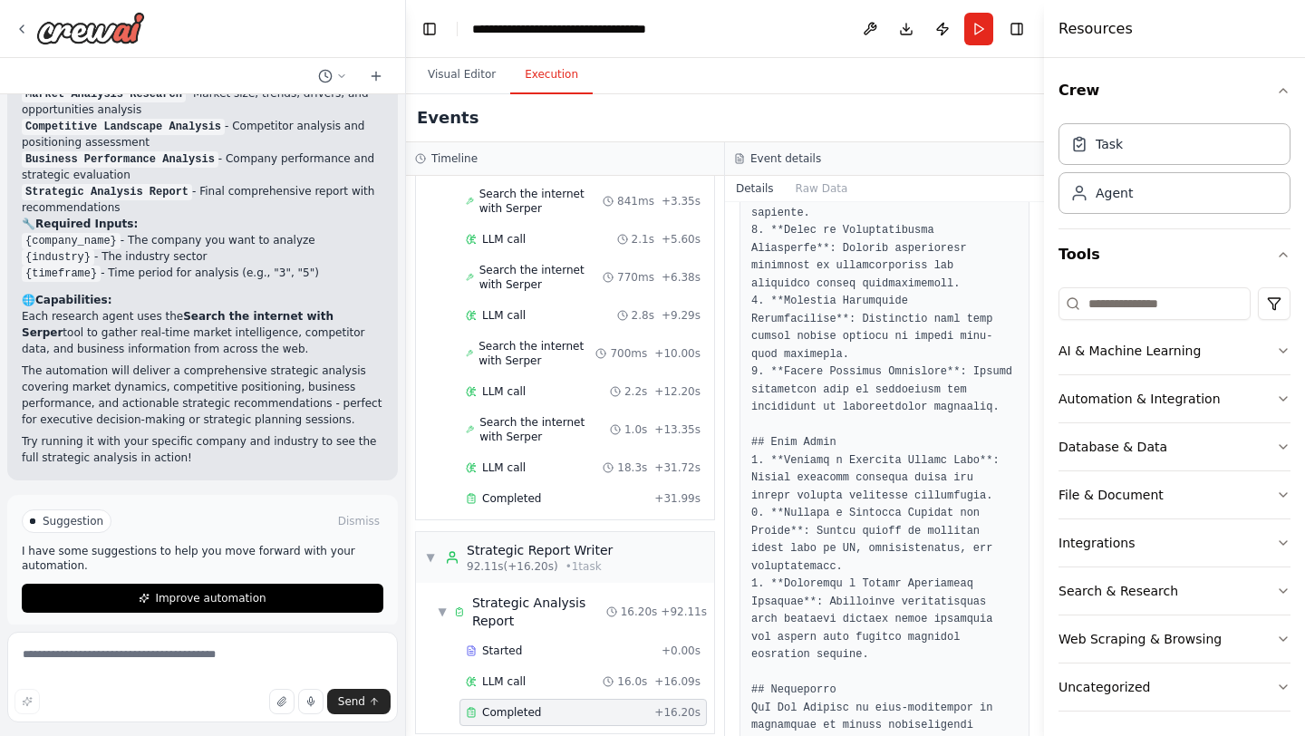
scroll to position [2957, 0]
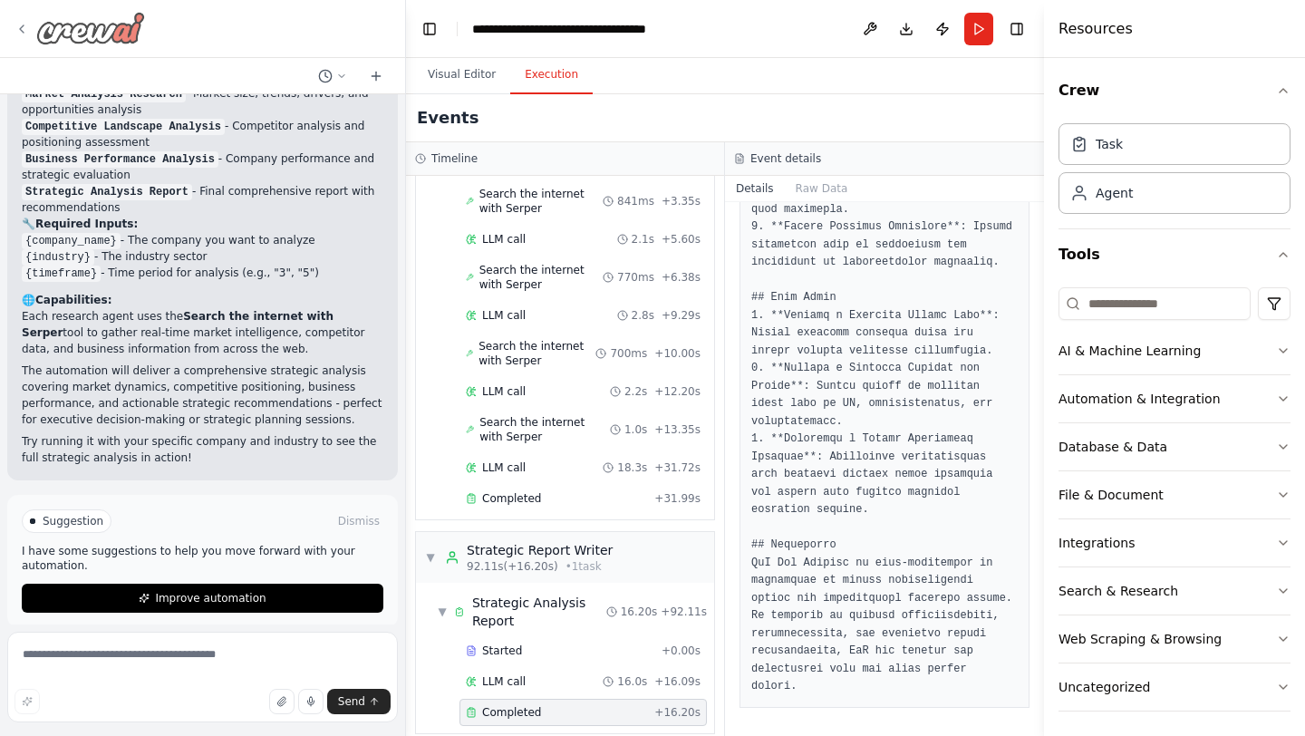
click at [22, 24] on icon at bounding box center [22, 29] width 15 height 15
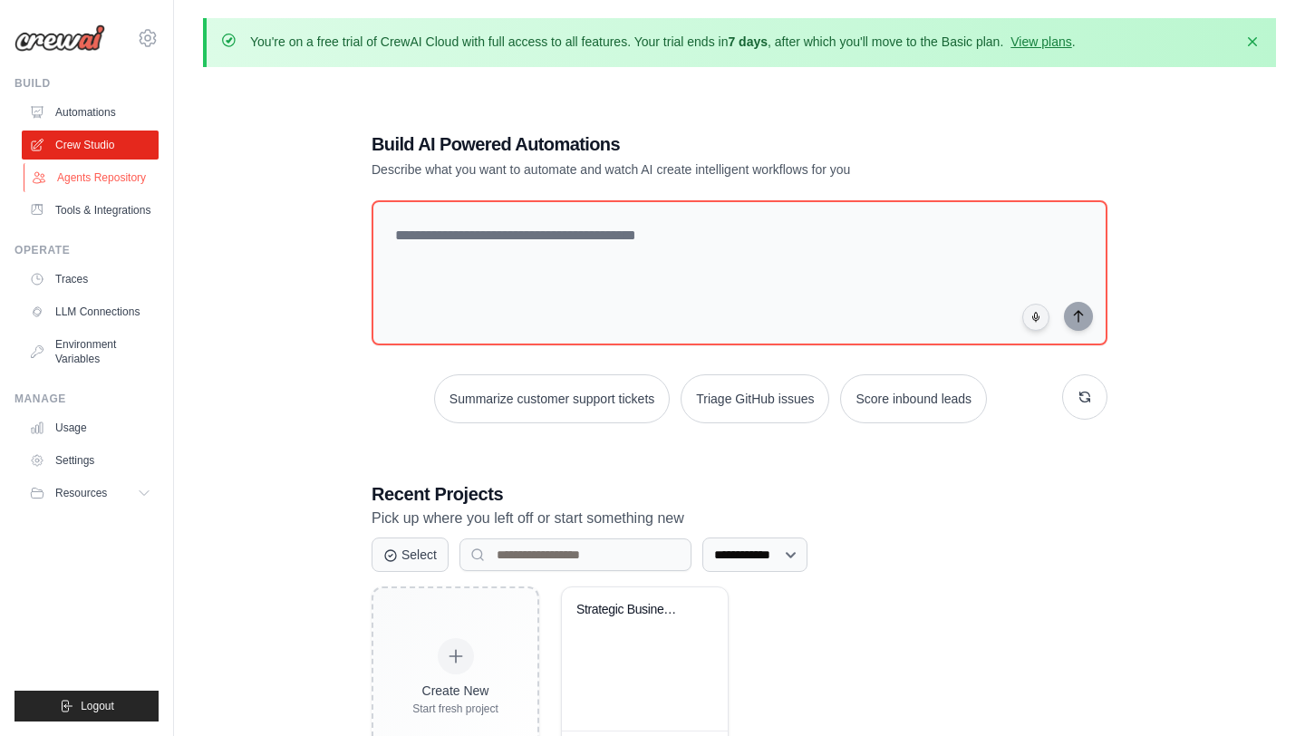
click at [103, 179] on link "Agents Repository" at bounding box center [92, 177] width 137 height 29
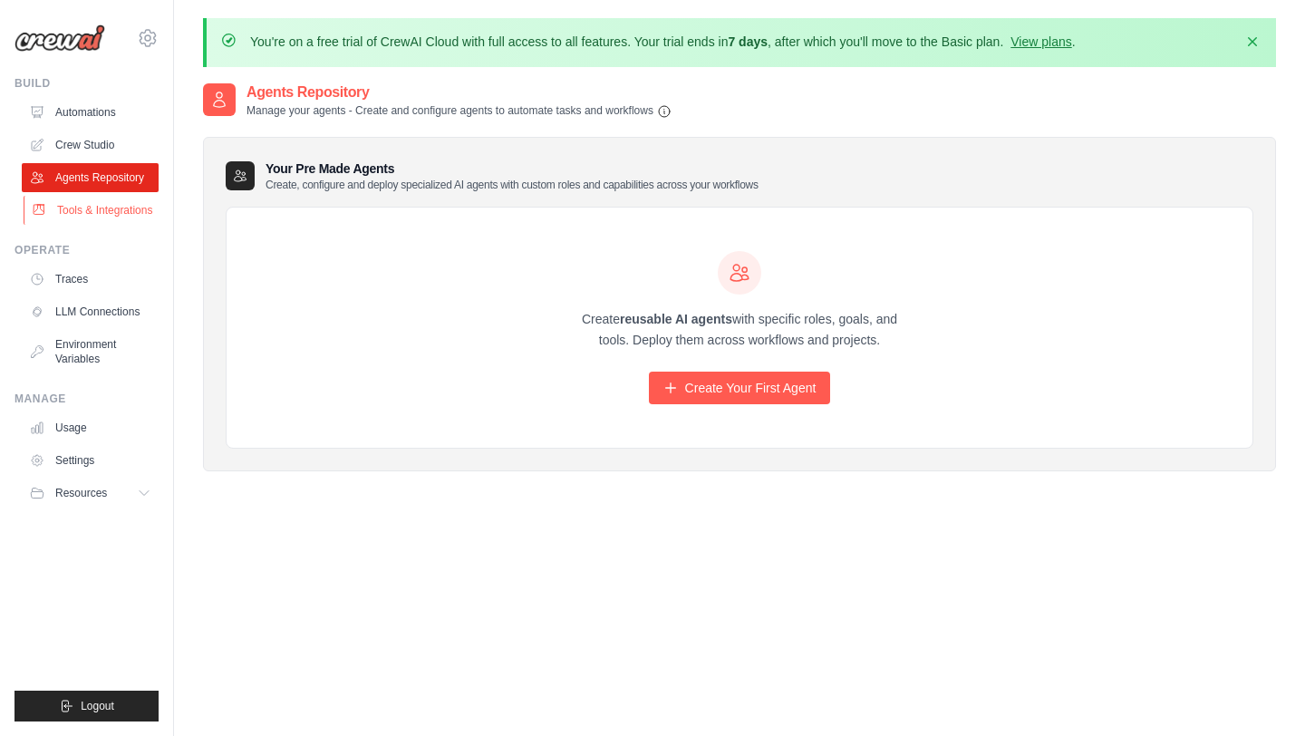
click at [111, 209] on link "Tools & Integrations" at bounding box center [92, 210] width 137 height 29
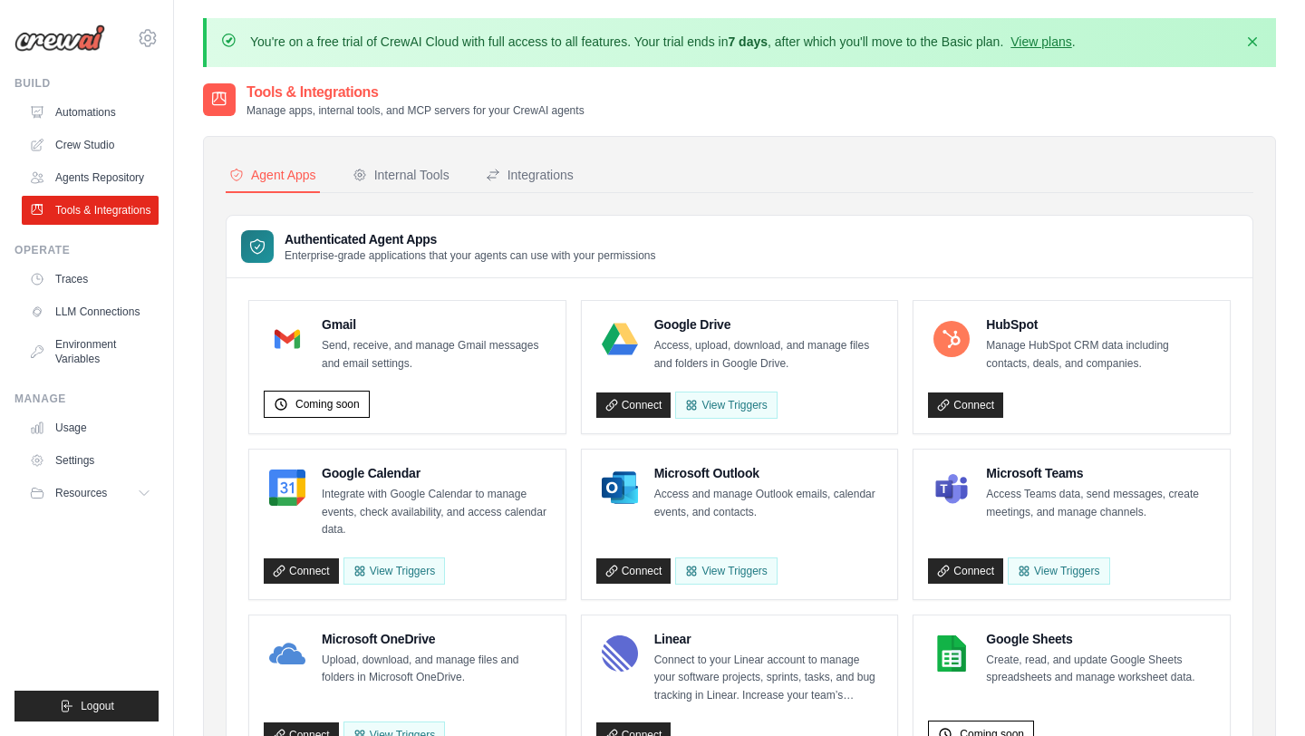
click at [63, 44] on img at bounding box center [60, 37] width 91 height 27
click at [153, 34] on icon at bounding box center [148, 37] width 16 height 15
click at [92, 38] on img at bounding box center [60, 37] width 91 height 27
click at [1251, 38] on icon "button" at bounding box center [1252, 40] width 9 height 9
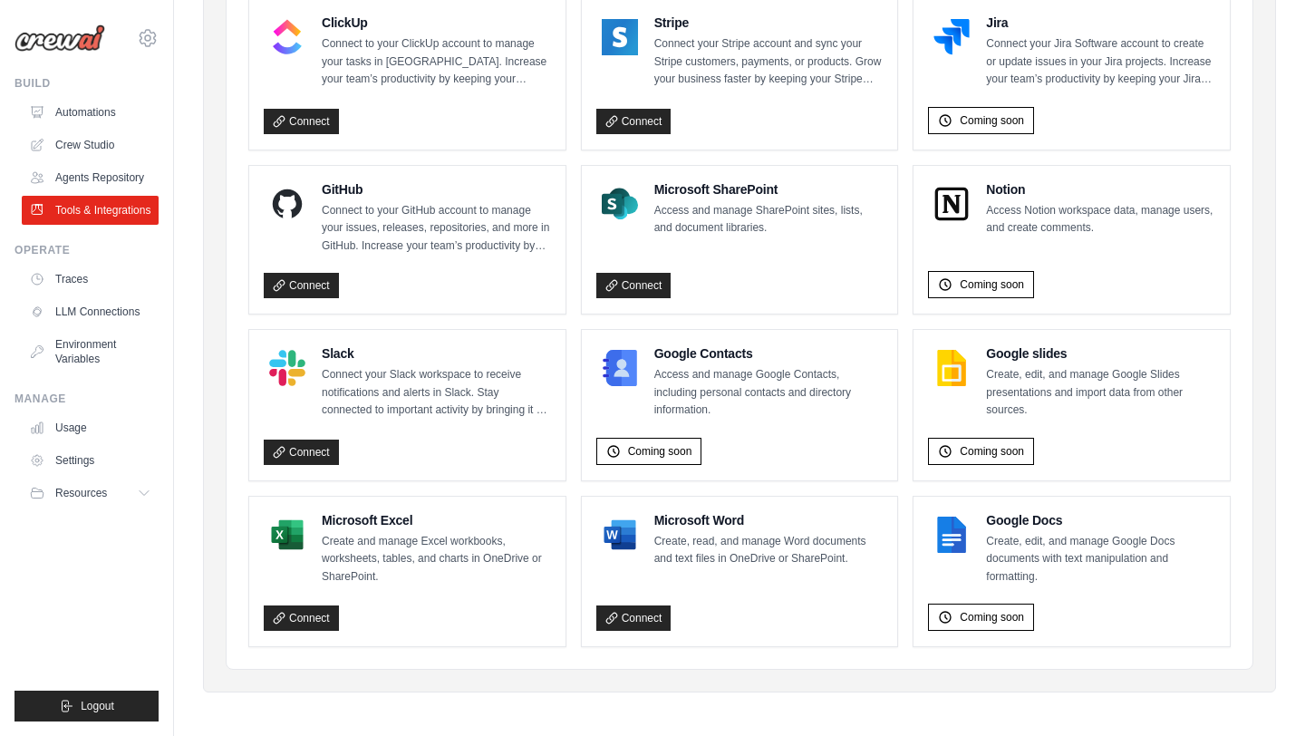
scroll to position [1044, 0]
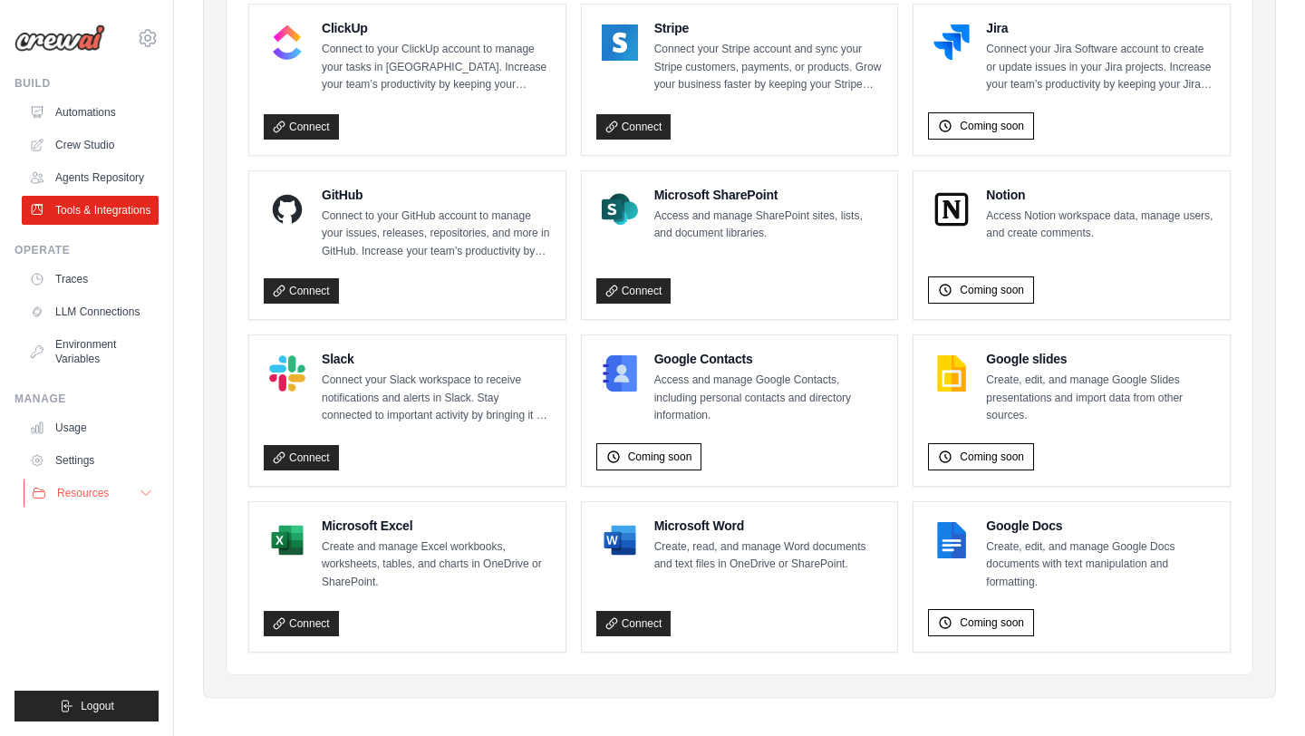
click at [121, 491] on button "Resources" at bounding box center [92, 493] width 137 height 29
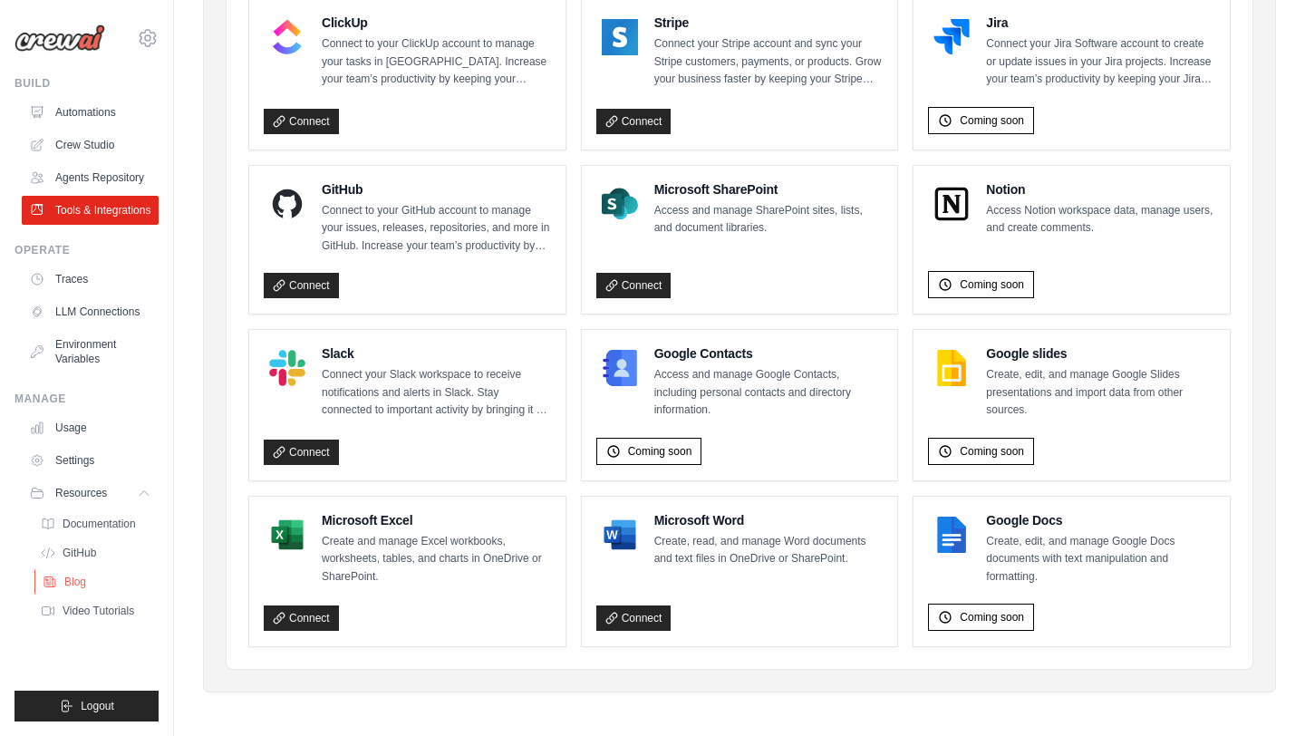
click at [68, 580] on span "Blog" at bounding box center [75, 582] width 22 height 15
